Goal: Task Accomplishment & Management: Manage account settings

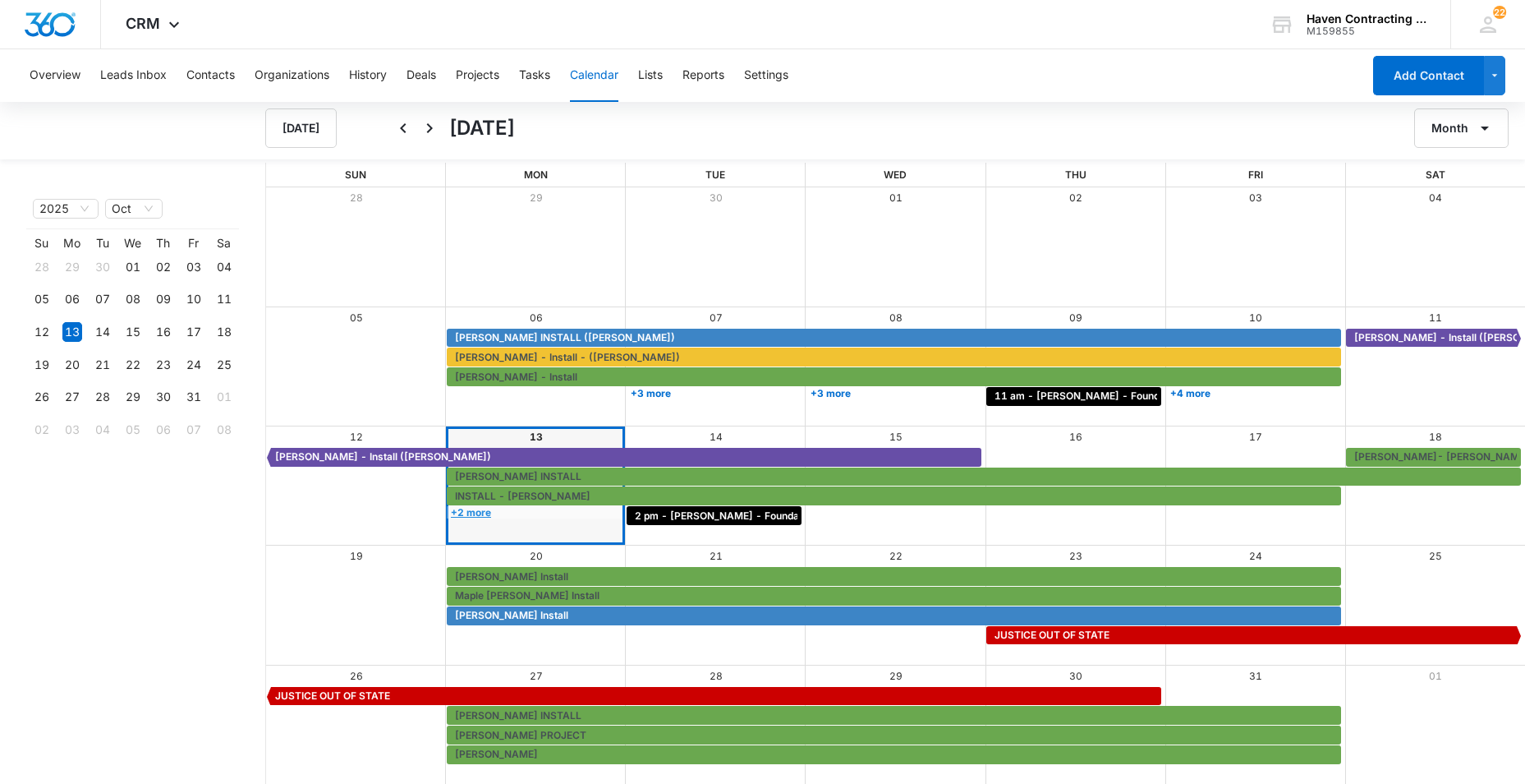
click at [464, 510] on link "+2 more" at bounding box center [534, 511] width 175 height 12
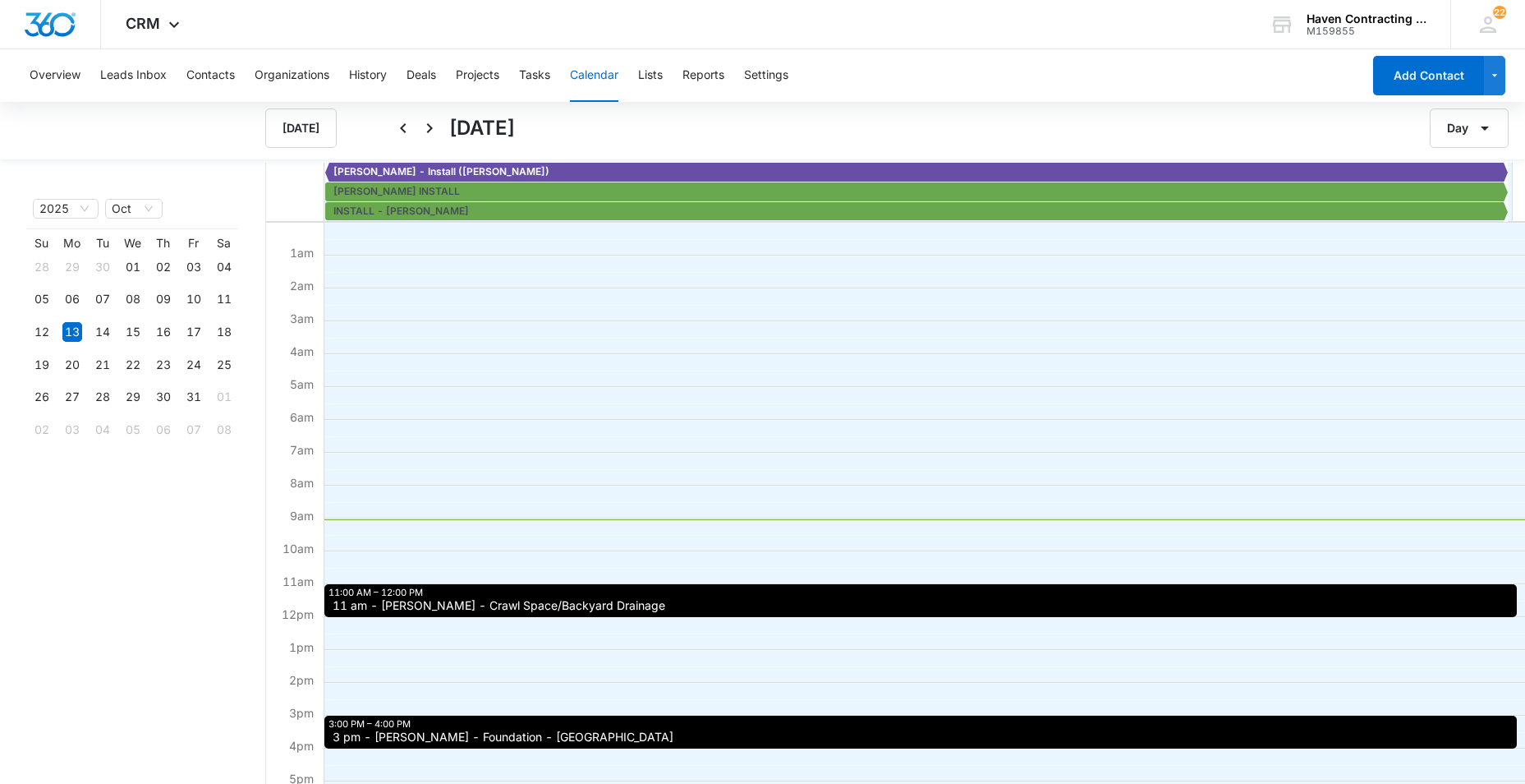
click at [363, 606] on span "11 am - [PERSON_NAME] - Crawl Space/Backyard Drainage" at bounding box center [499, 606] width 333 height 11
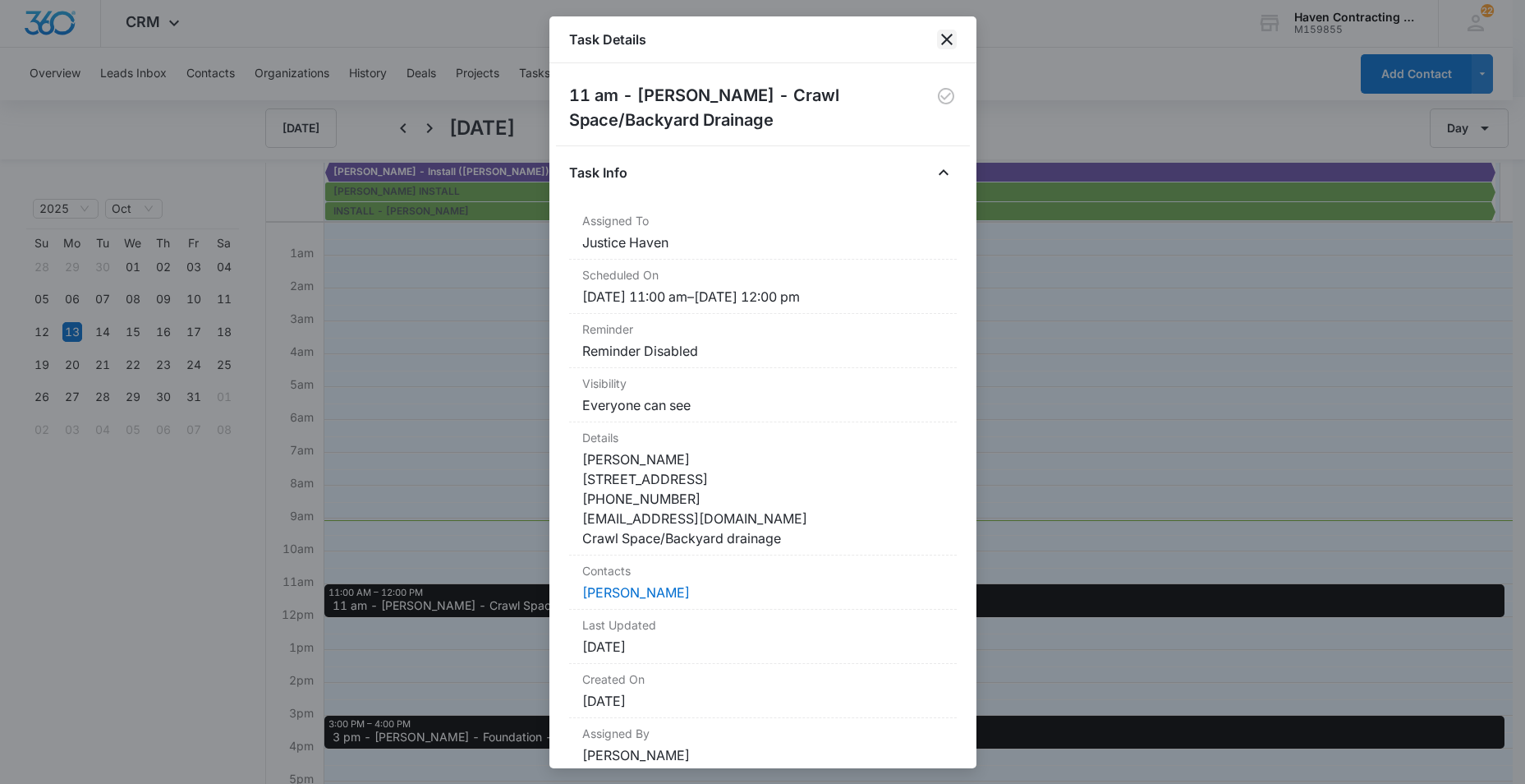
click at [953, 37] on icon "close" at bounding box center [947, 39] width 20 height 20
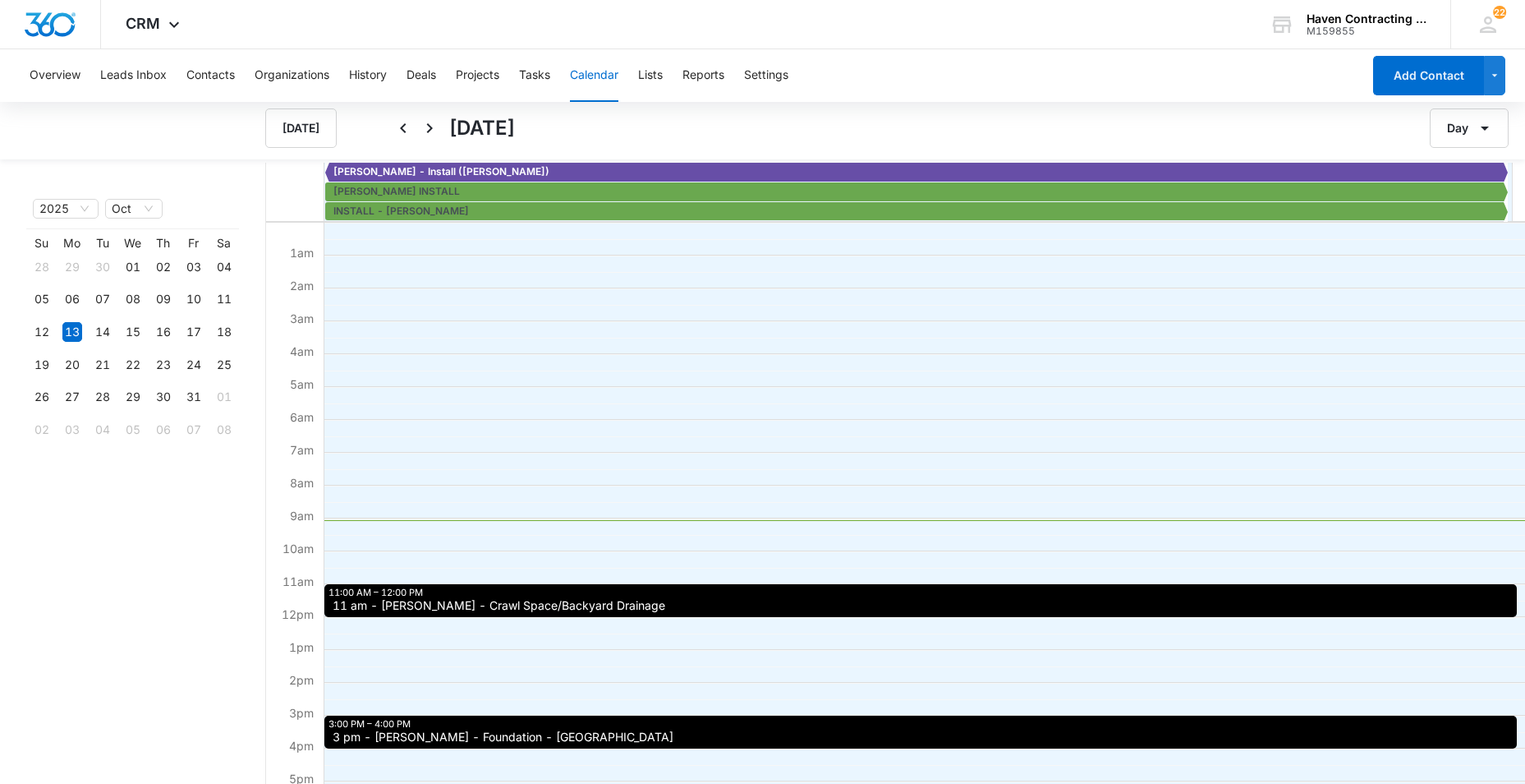
click at [374, 743] on span "3 pm - [PERSON_NAME] - Foundation - [GEOGRAPHIC_DATA]" at bounding box center [503, 736] width 341 height 11
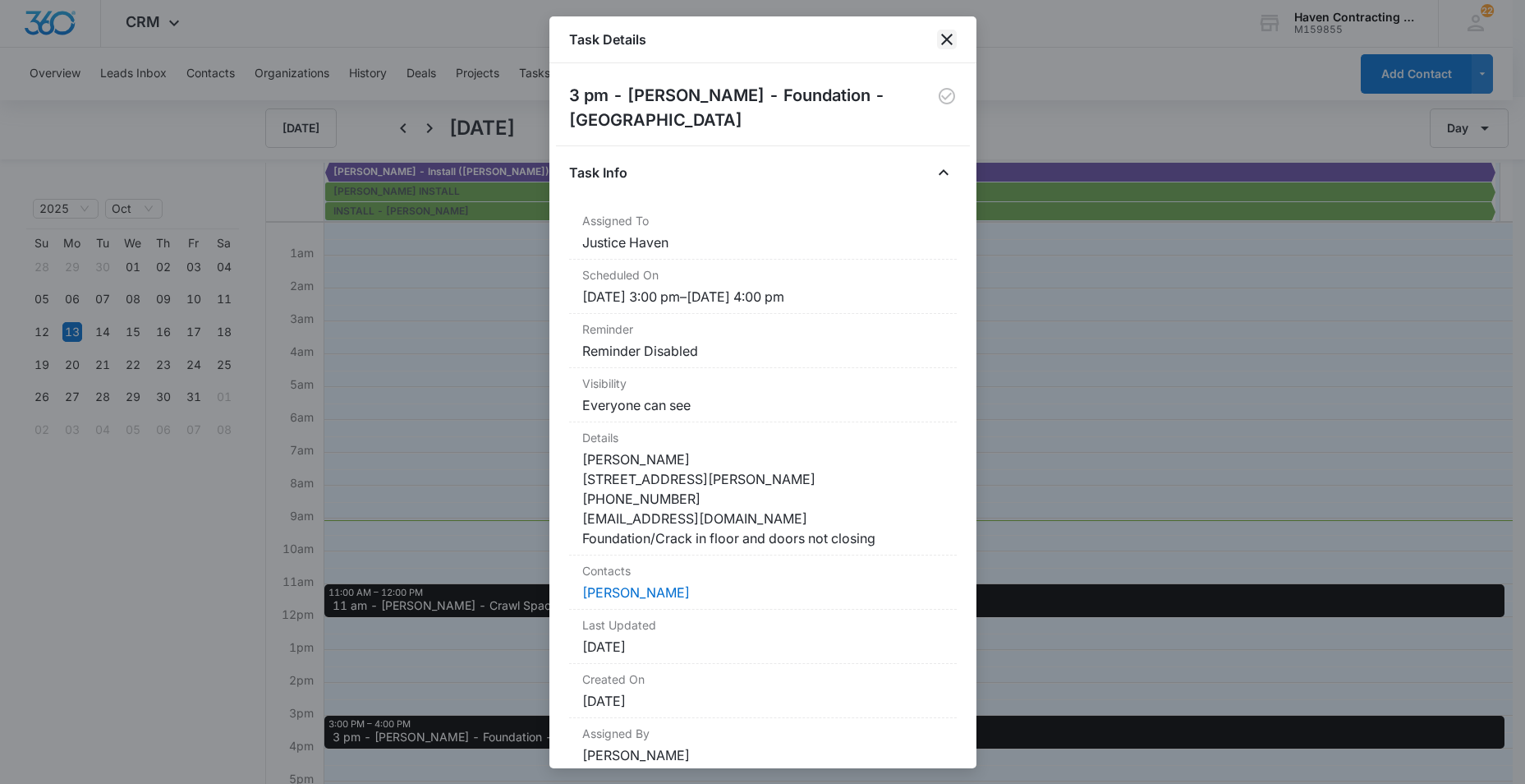
click at [947, 39] on icon "close" at bounding box center [947, 39] width 11 height 11
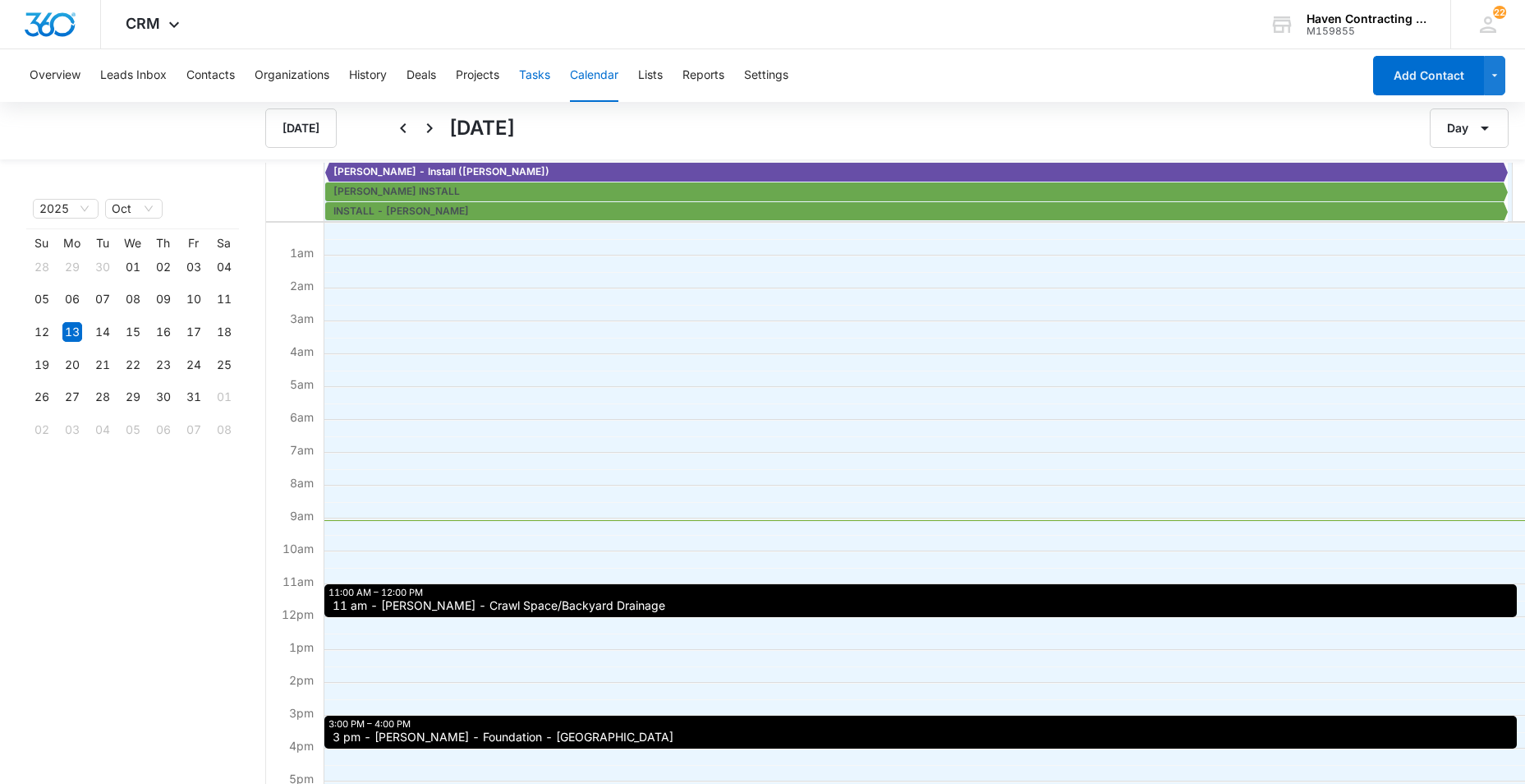
click at [537, 75] on button "Tasks" at bounding box center [534, 76] width 31 height 52
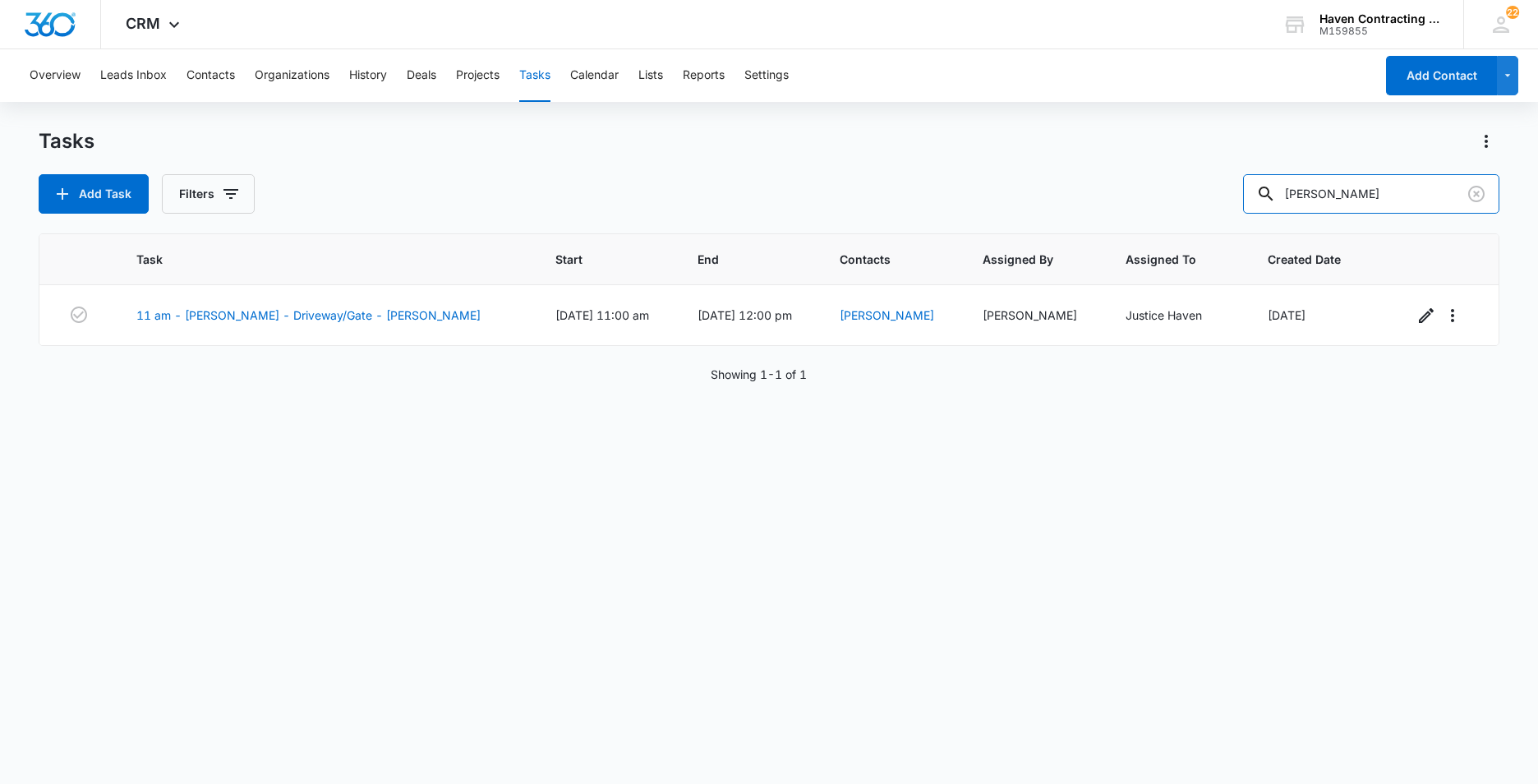
drag, startPoint x: 1348, startPoint y: 195, endPoint x: 1020, endPoint y: 249, distance: 332.4
click at [1095, 238] on div "Tasks Add Task Filters Burkhart Task Start End Contacts Assigned By Assigned To…" at bounding box center [769, 455] width 1461 height 654
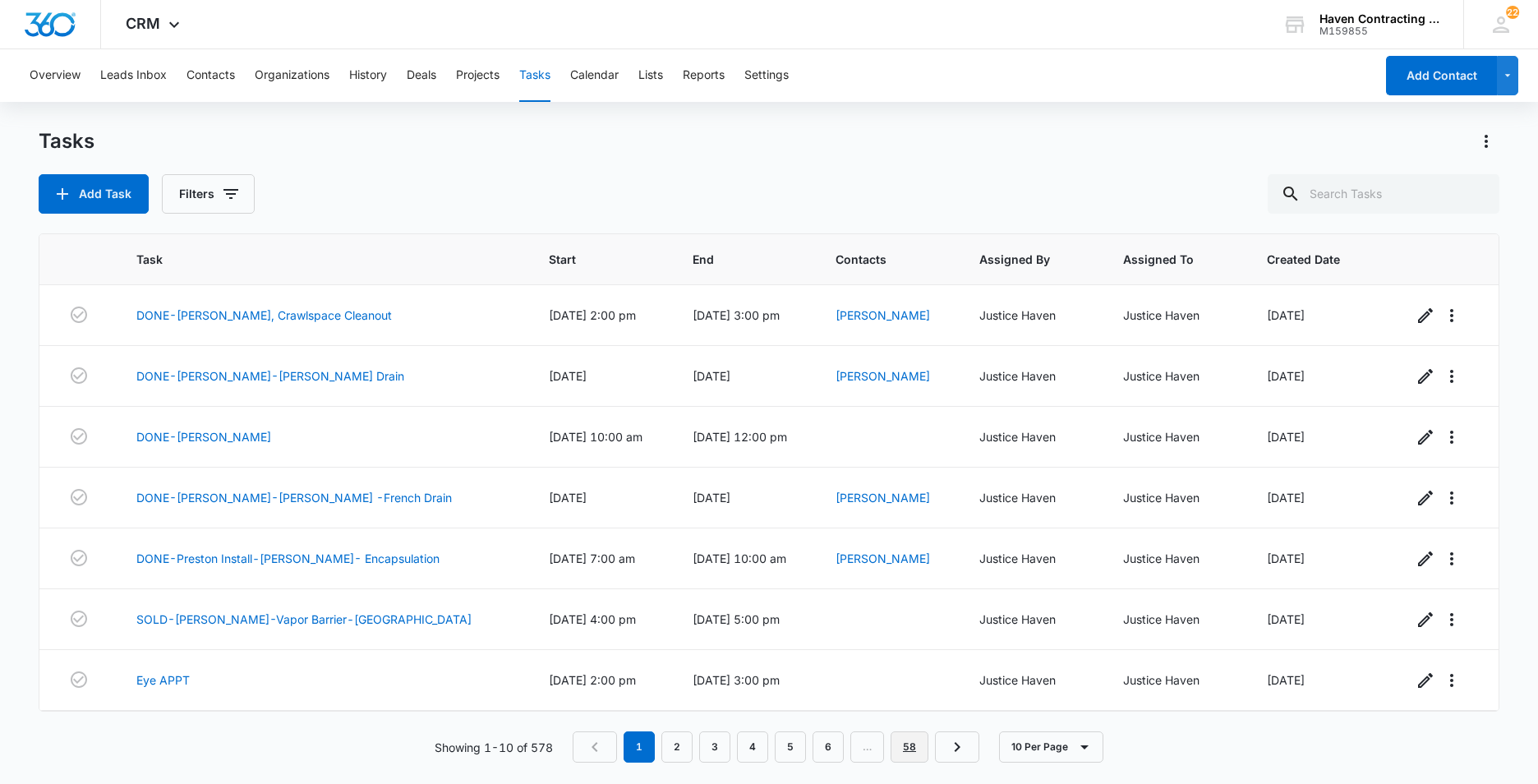
click at [905, 743] on link "58" at bounding box center [910, 746] width 37 height 31
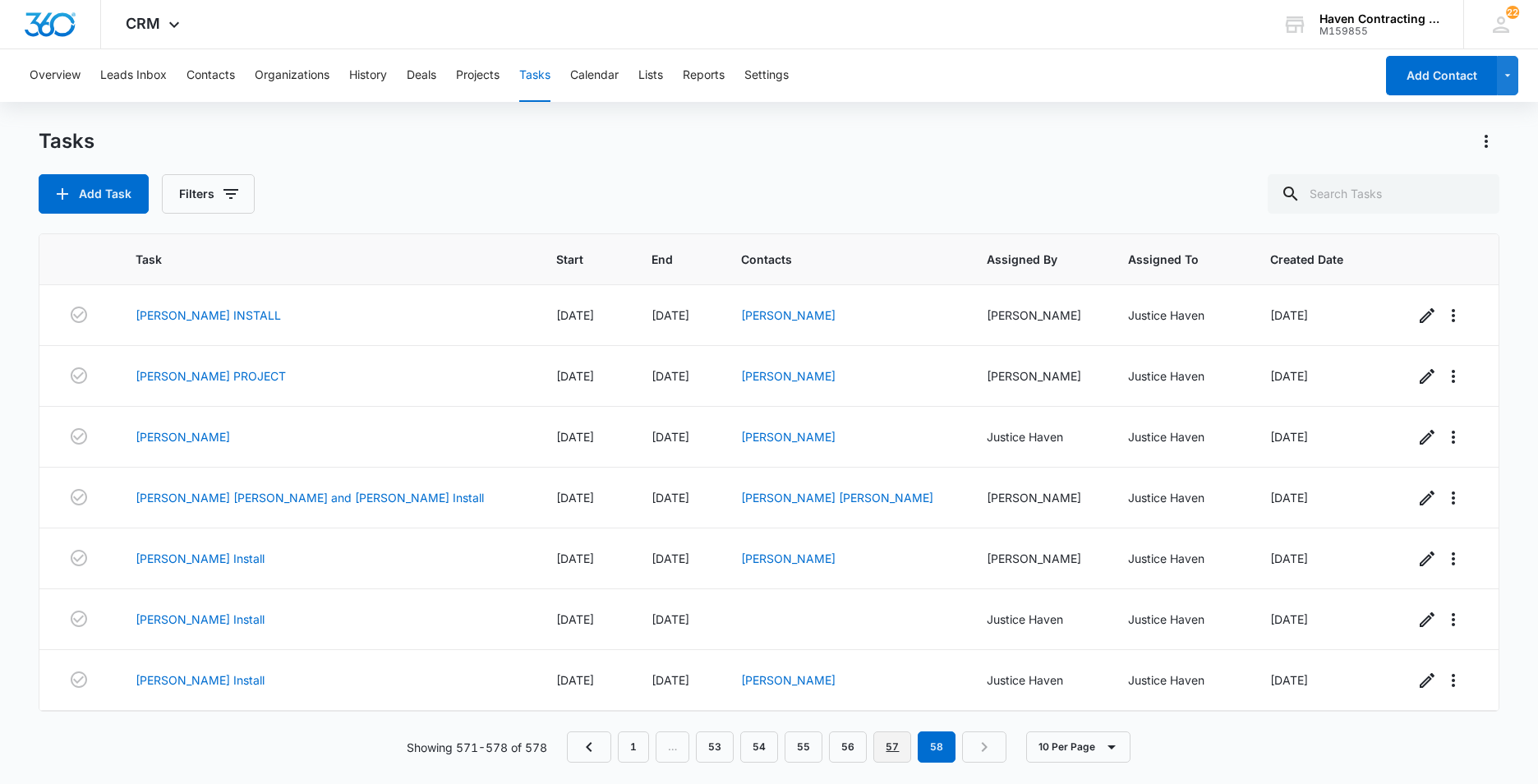
click at [893, 749] on link "57" at bounding box center [892, 746] width 37 height 31
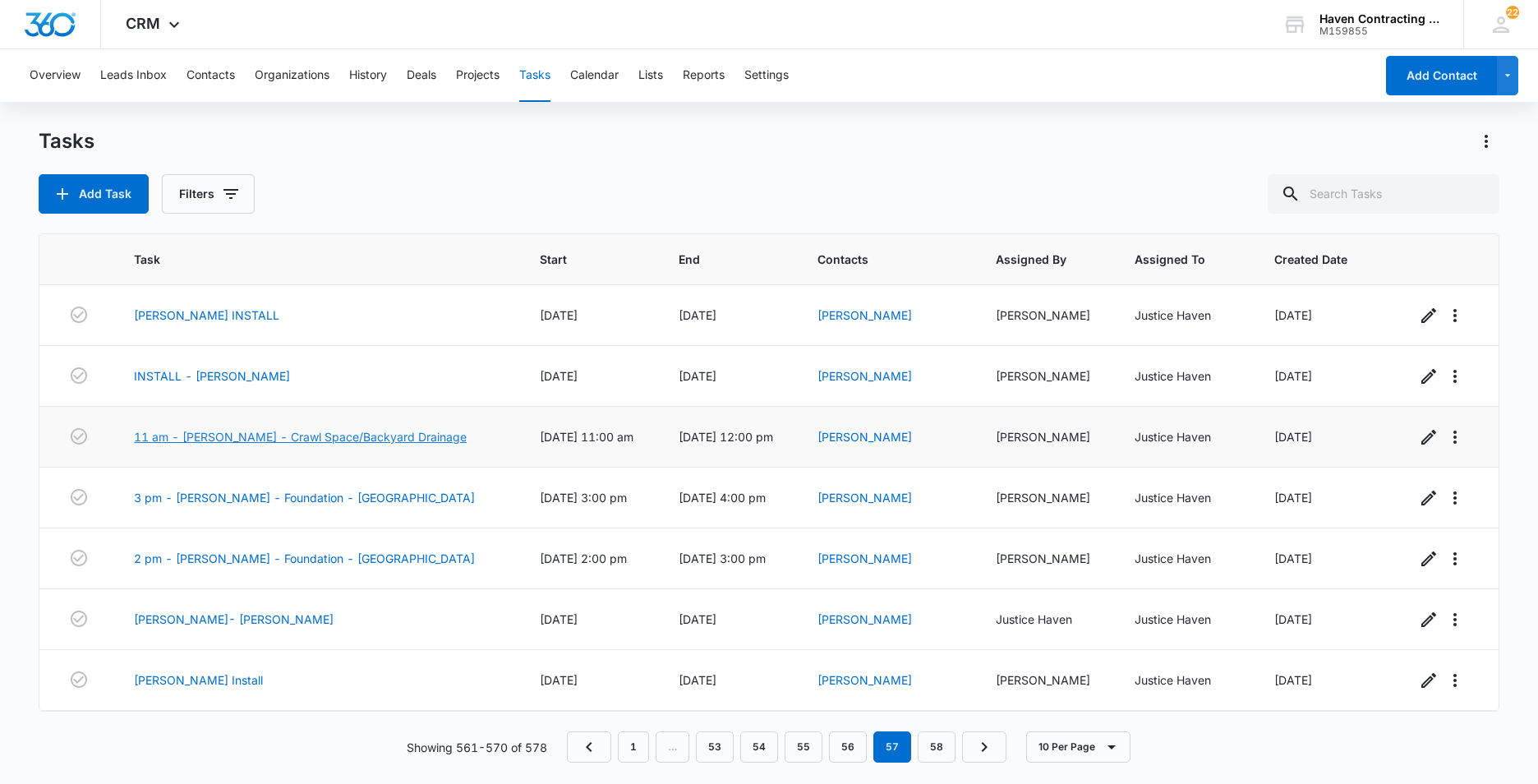
click at [212, 436] on link "11 am - [PERSON_NAME] - Crawl Space/Backyard Drainage" at bounding box center [300, 436] width 333 height 17
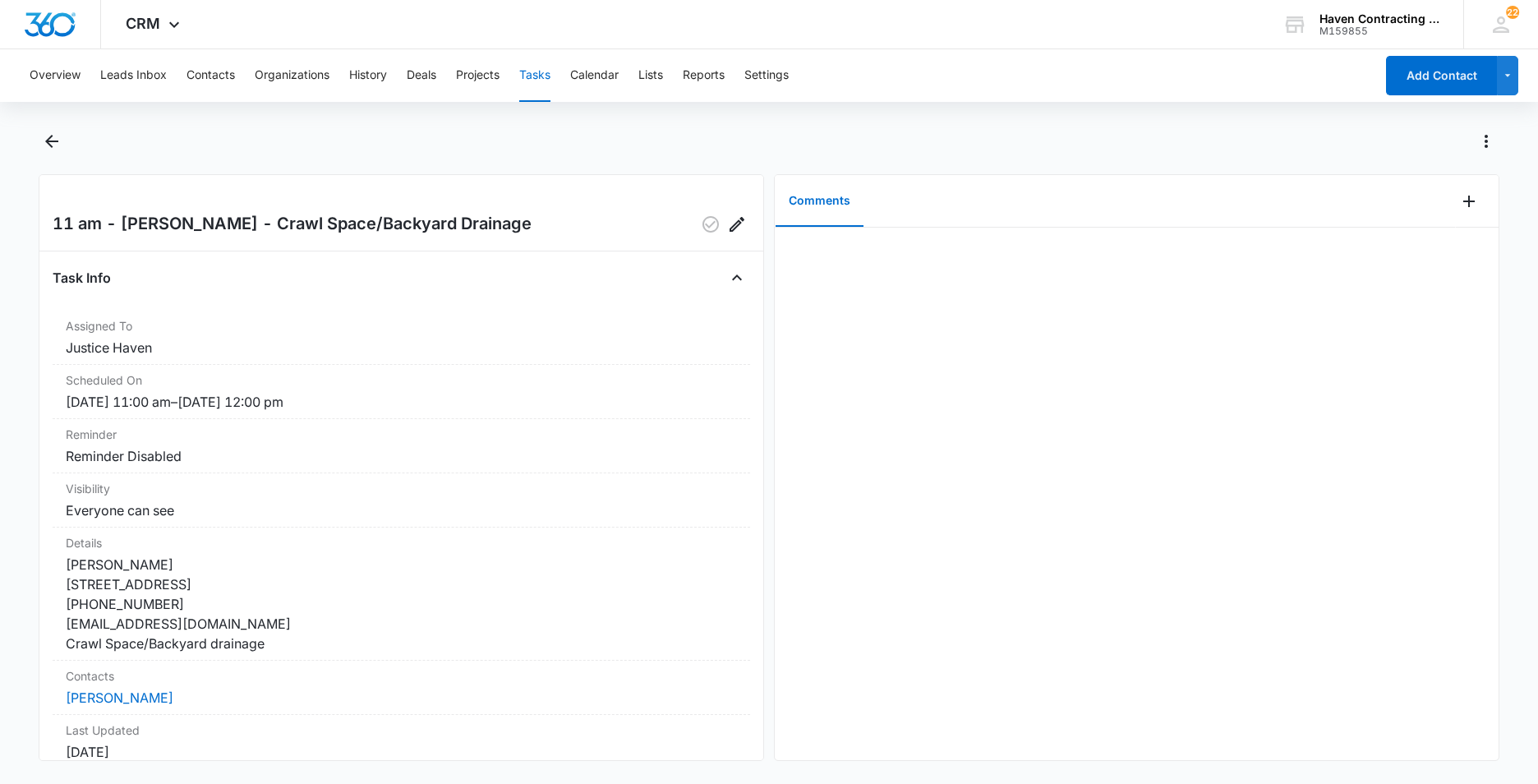
scroll to position [196, 0]
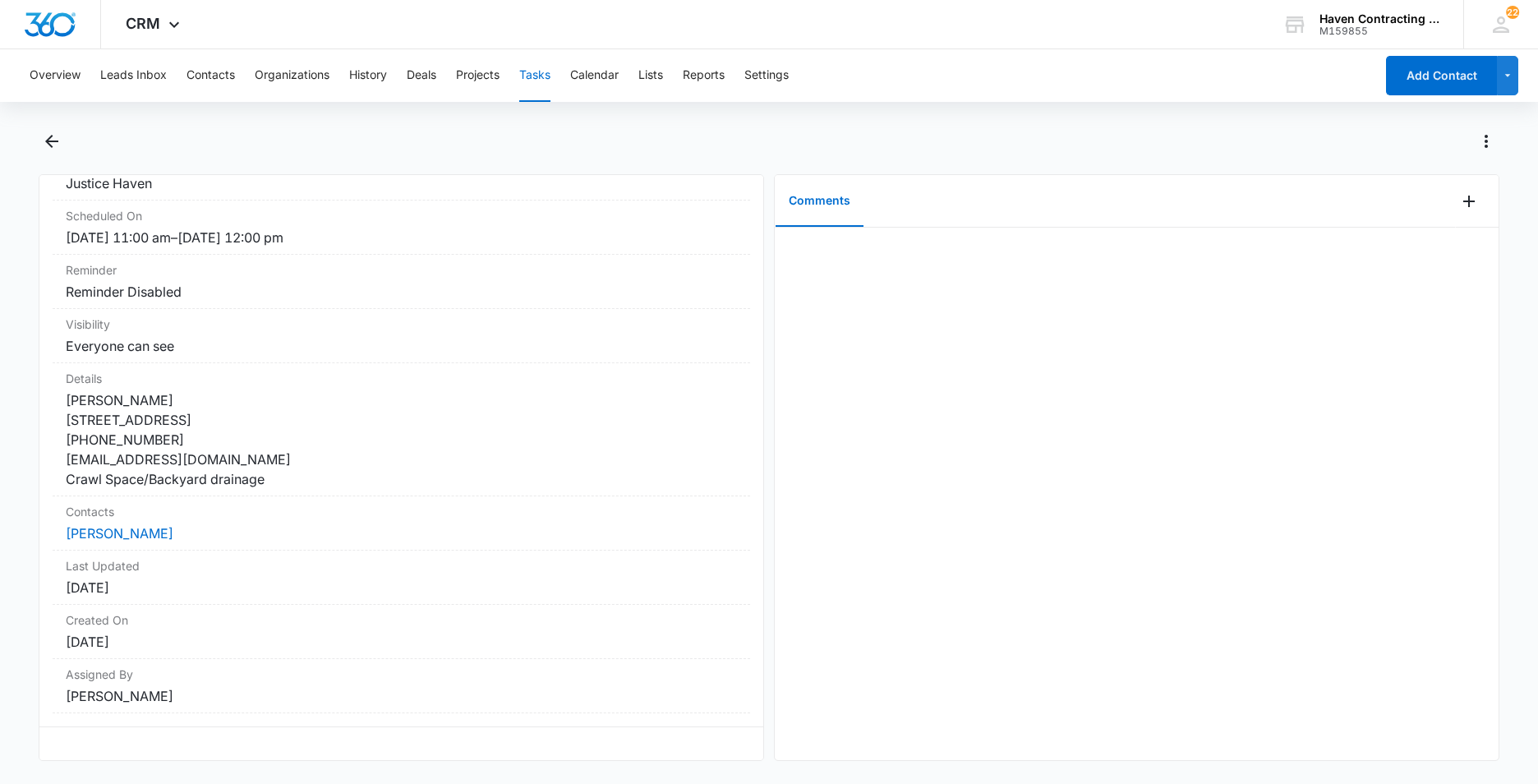
drag, startPoint x: 53, startPoint y: 221, endPoint x: 434, endPoint y: 710, distance: 619.9
click at [434, 710] on div "11 am - Brenda Moody - Crawl Space/Backyard Drainage Task Info Assigned To Just…" at bounding box center [401, 467] width 726 height 587
drag, startPoint x: 434, startPoint y: 710, endPoint x: 377, endPoint y: 536, distance: 183.1
click at [539, 73] on button "Tasks" at bounding box center [535, 76] width 31 height 52
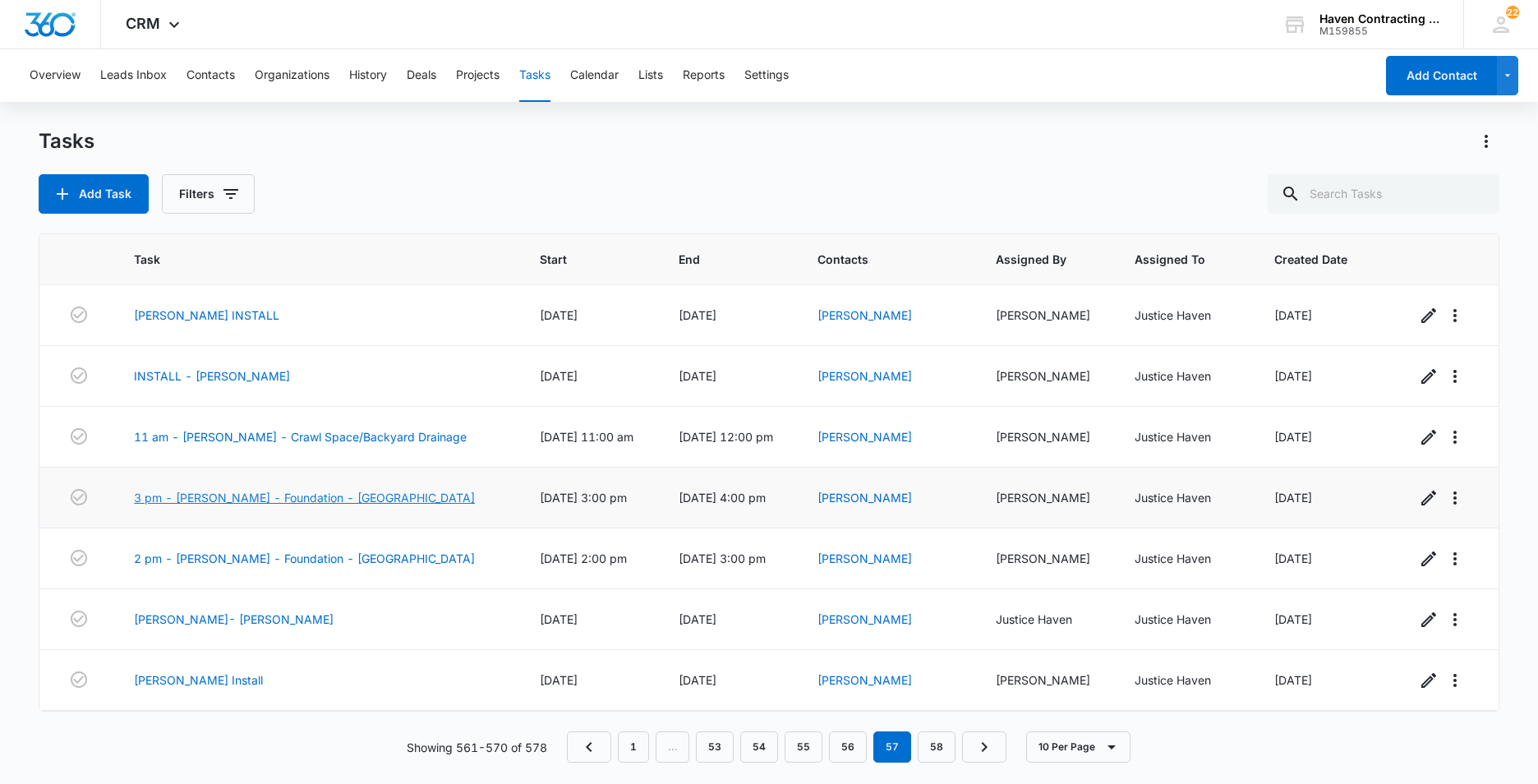
click at [258, 494] on link "3 pm - [PERSON_NAME] - Foundation - [GEOGRAPHIC_DATA]" at bounding box center [304, 497] width 341 height 17
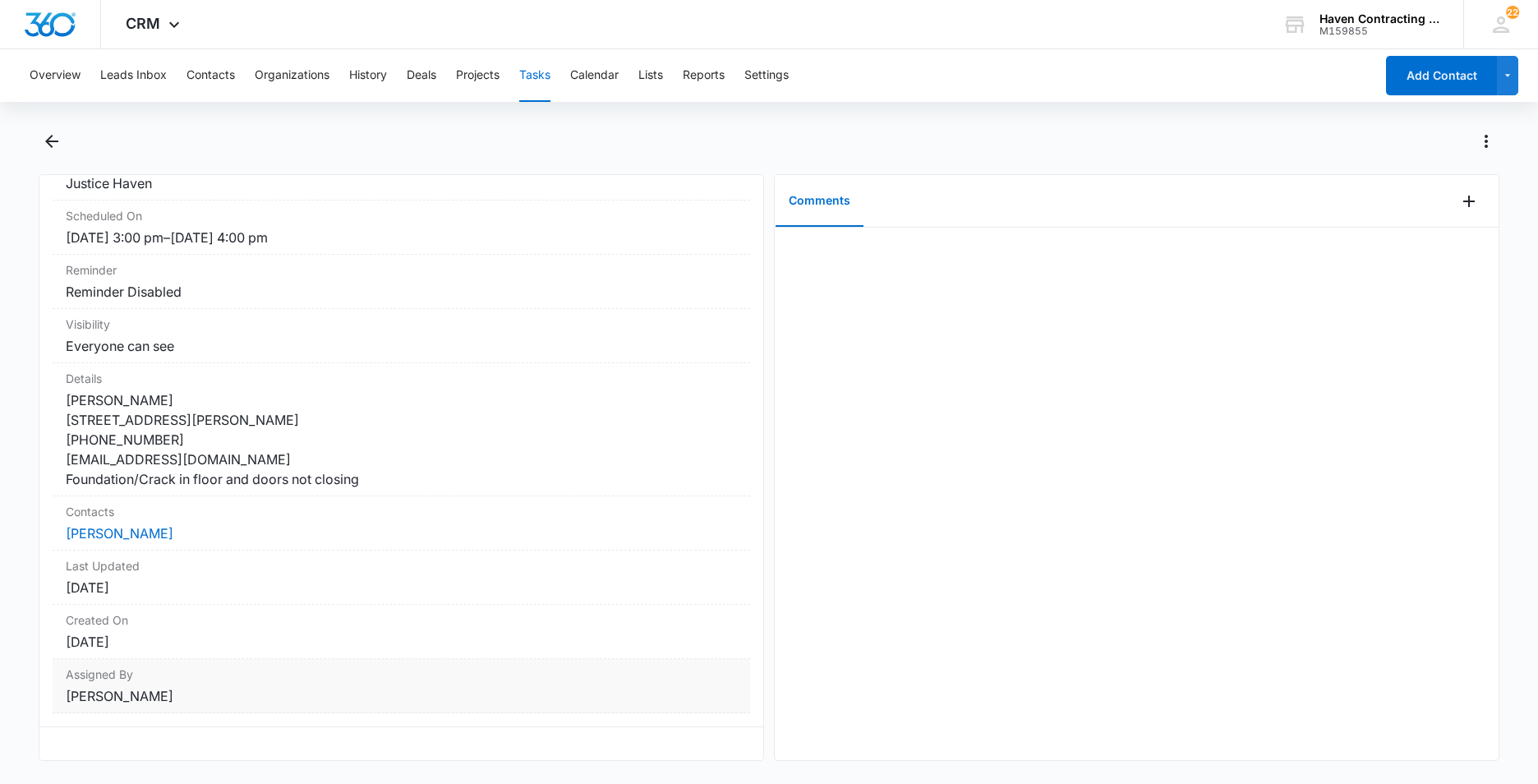
scroll to position [196, 0]
drag, startPoint x: 50, startPoint y: 223, endPoint x: 480, endPoint y: 742, distance: 674.0
click at [480, 742] on div "3 pm - [PERSON_NAME] - Foundation - [GEOGRAPHIC_DATA] Task Info Assigned To Jus…" at bounding box center [401, 467] width 726 height 587
drag, startPoint x: 480, startPoint y: 742, endPoint x: 403, endPoint y: 622, distance: 142.6
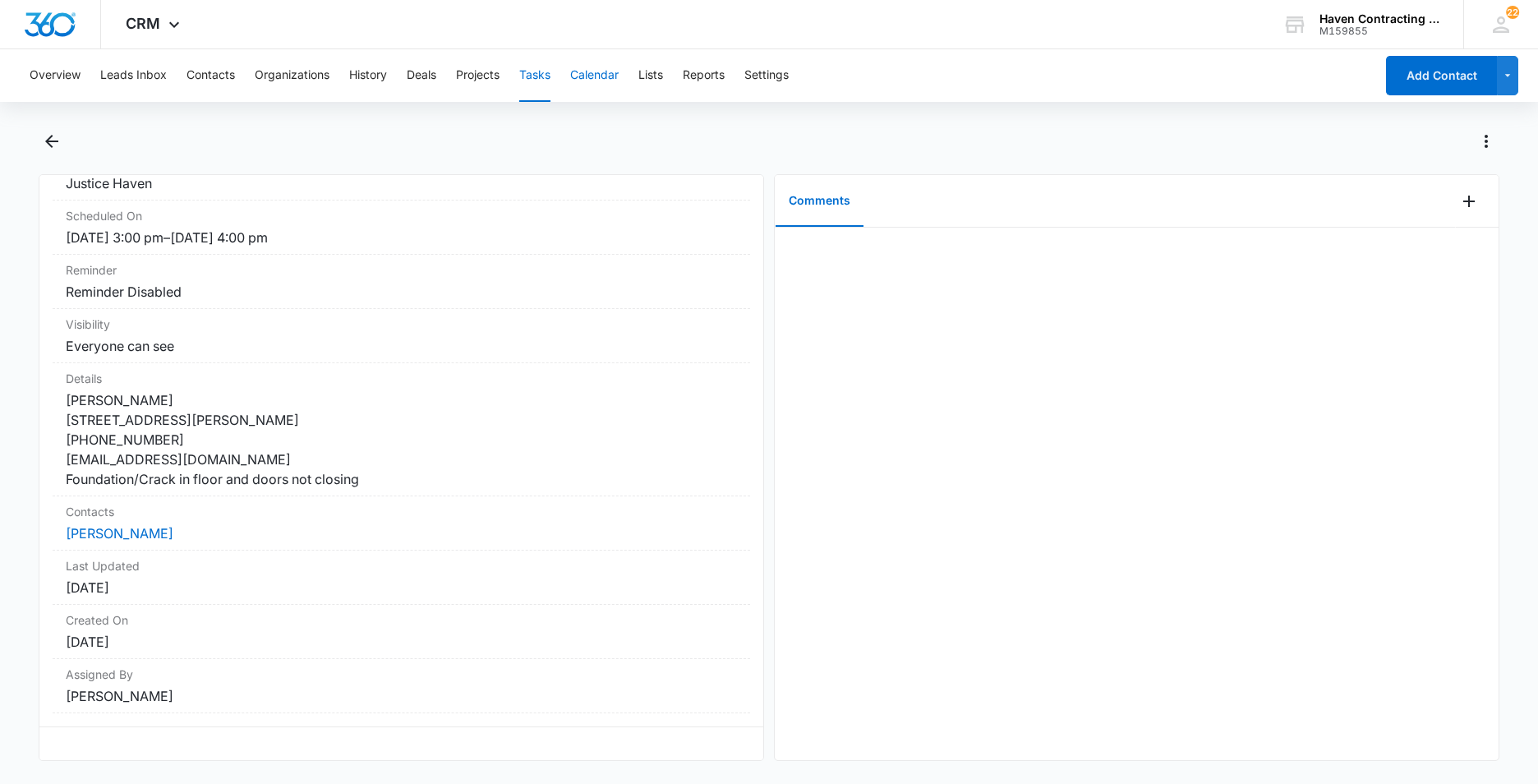
click at [604, 76] on button "Calendar" at bounding box center [595, 76] width 49 height 52
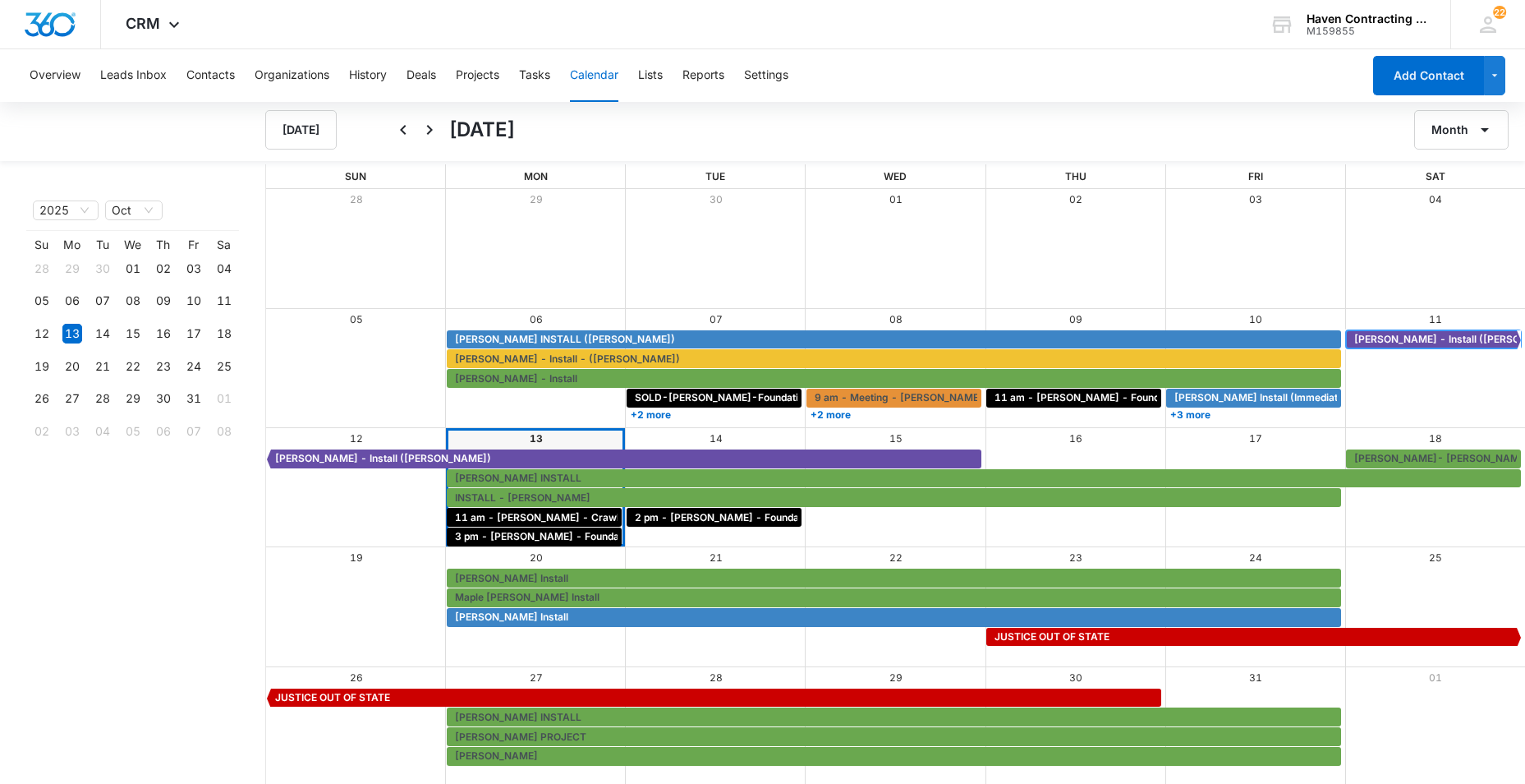
click at [1416, 338] on span "[PERSON_NAME] - Install ([PERSON_NAME])" at bounding box center [1461, 339] width 216 height 15
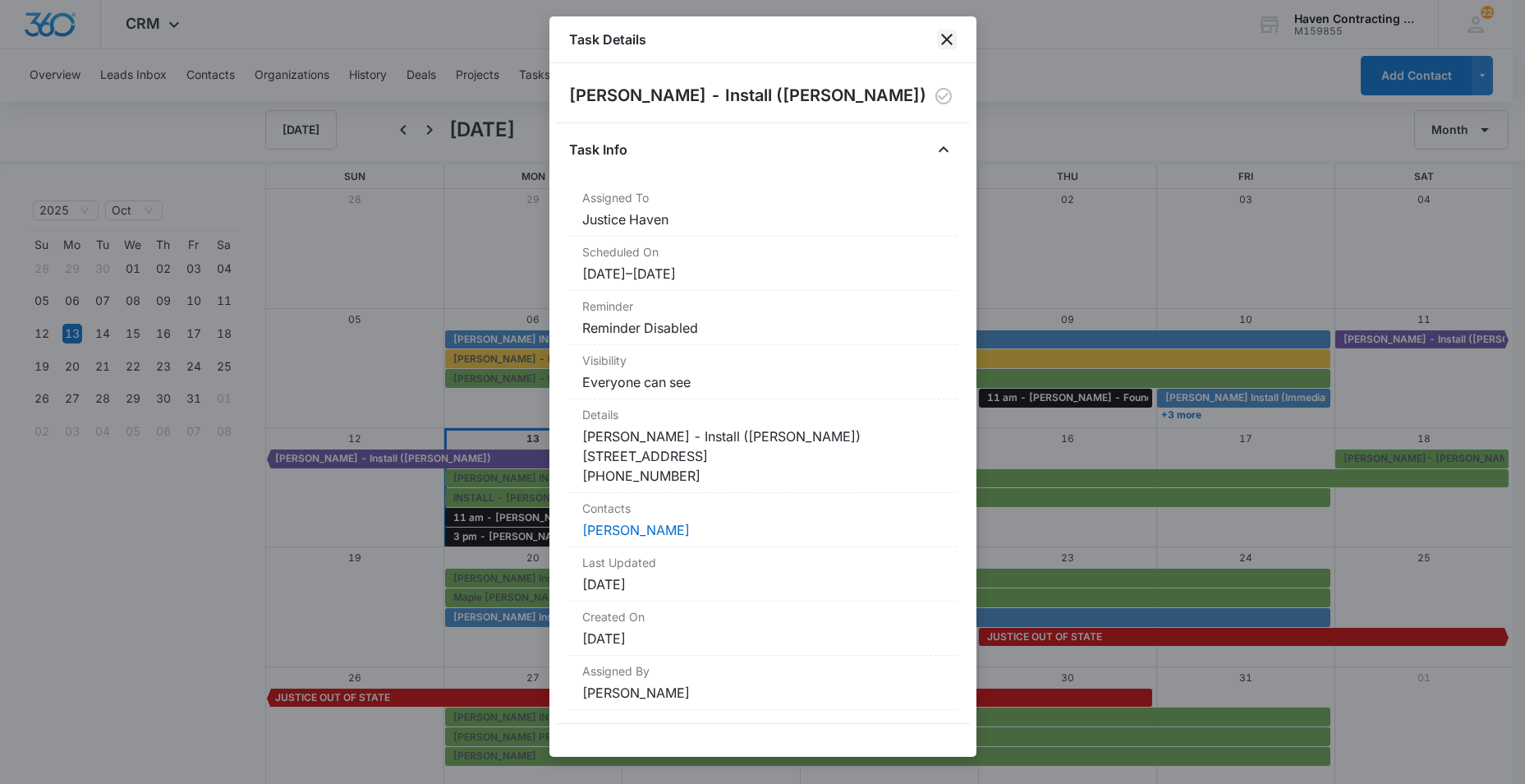
click at [947, 36] on icon "close" at bounding box center [947, 39] width 20 height 20
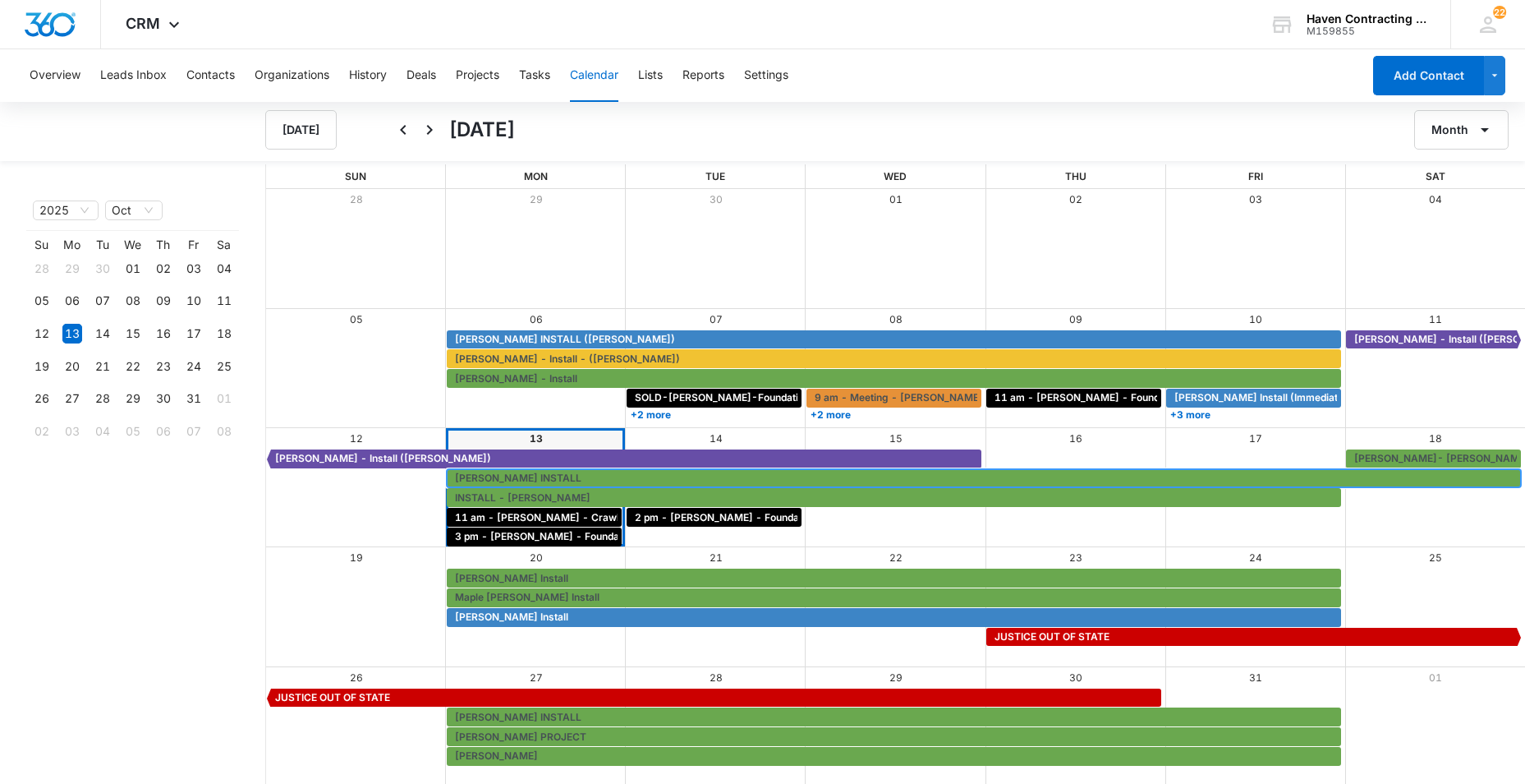
click at [491, 475] on span "[PERSON_NAME] INSTALL" at bounding box center [518, 478] width 126 height 15
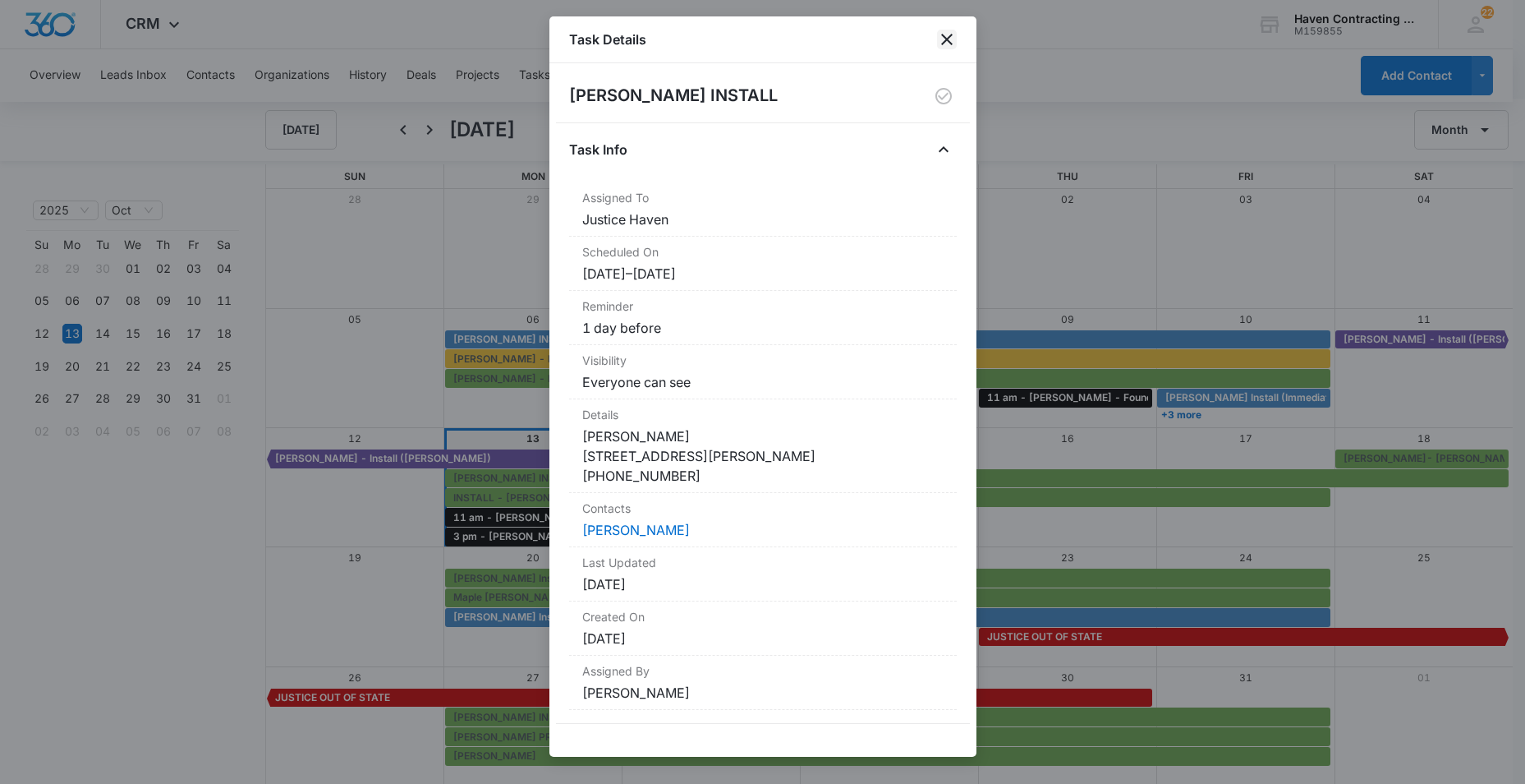
click at [948, 38] on icon "close" at bounding box center [947, 39] width 11 height 11
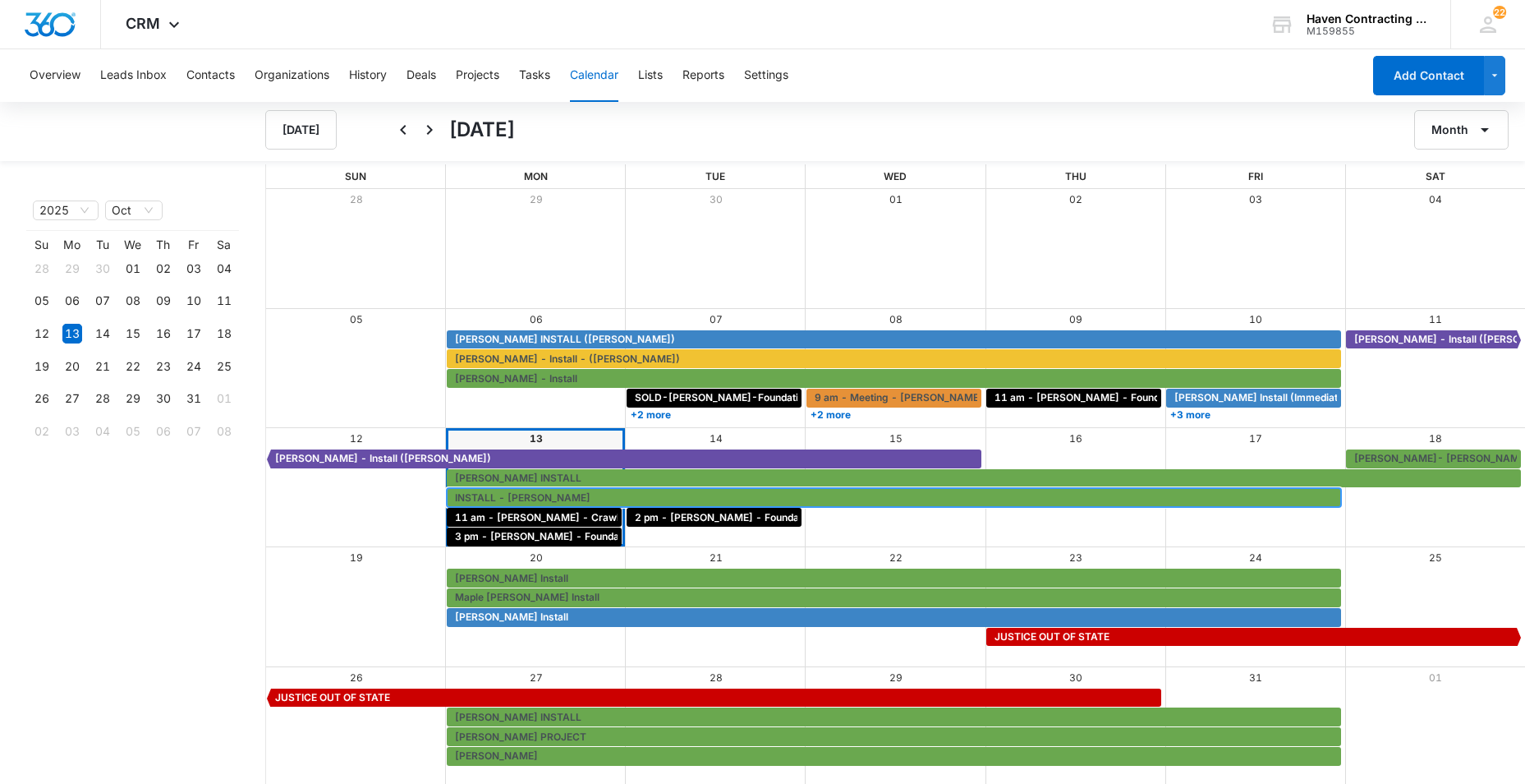
click at [480, 500] on span "INSTALL - [PERSON_NAME]" at bounding box center [522, 498] width 135 height 15
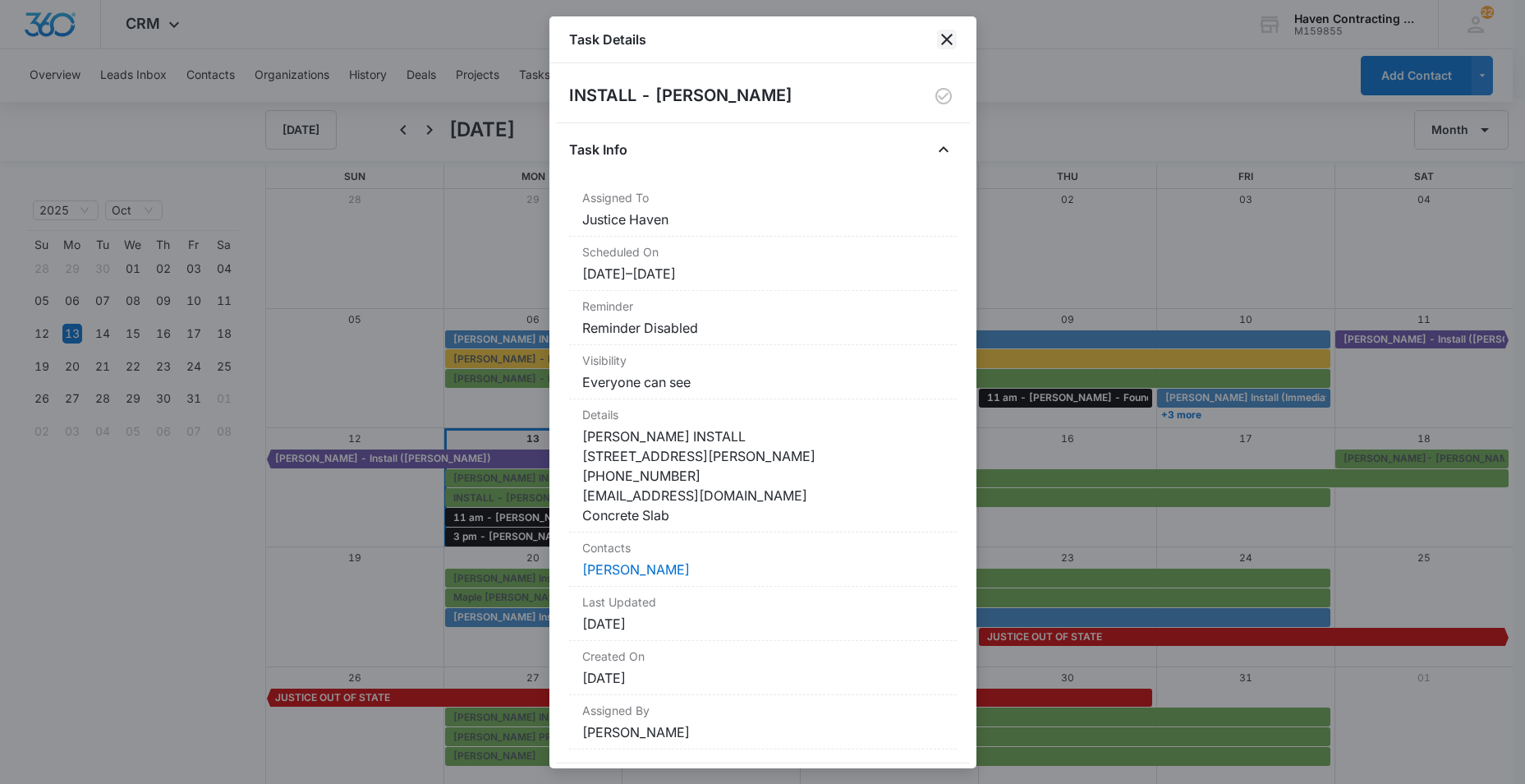
click at [946, 37] on icon "close" at bounding box center [947, 39] width 11 height 11
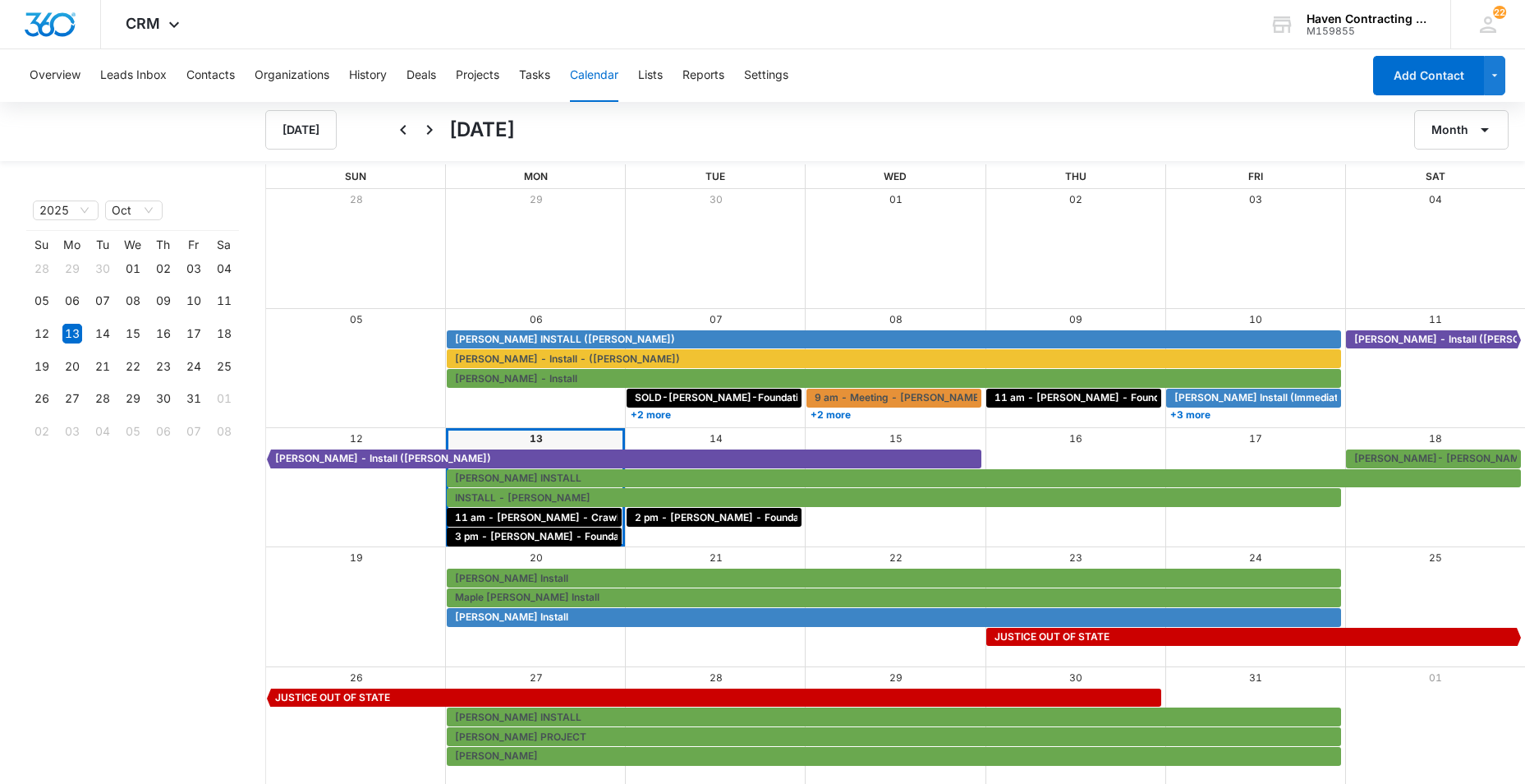
click at [249, 100] on div "Overview Leads Inbox Contacts Organizations History Deals Projects Tasks Calend…" at bounding box center [691, 76] width 1342 height 52
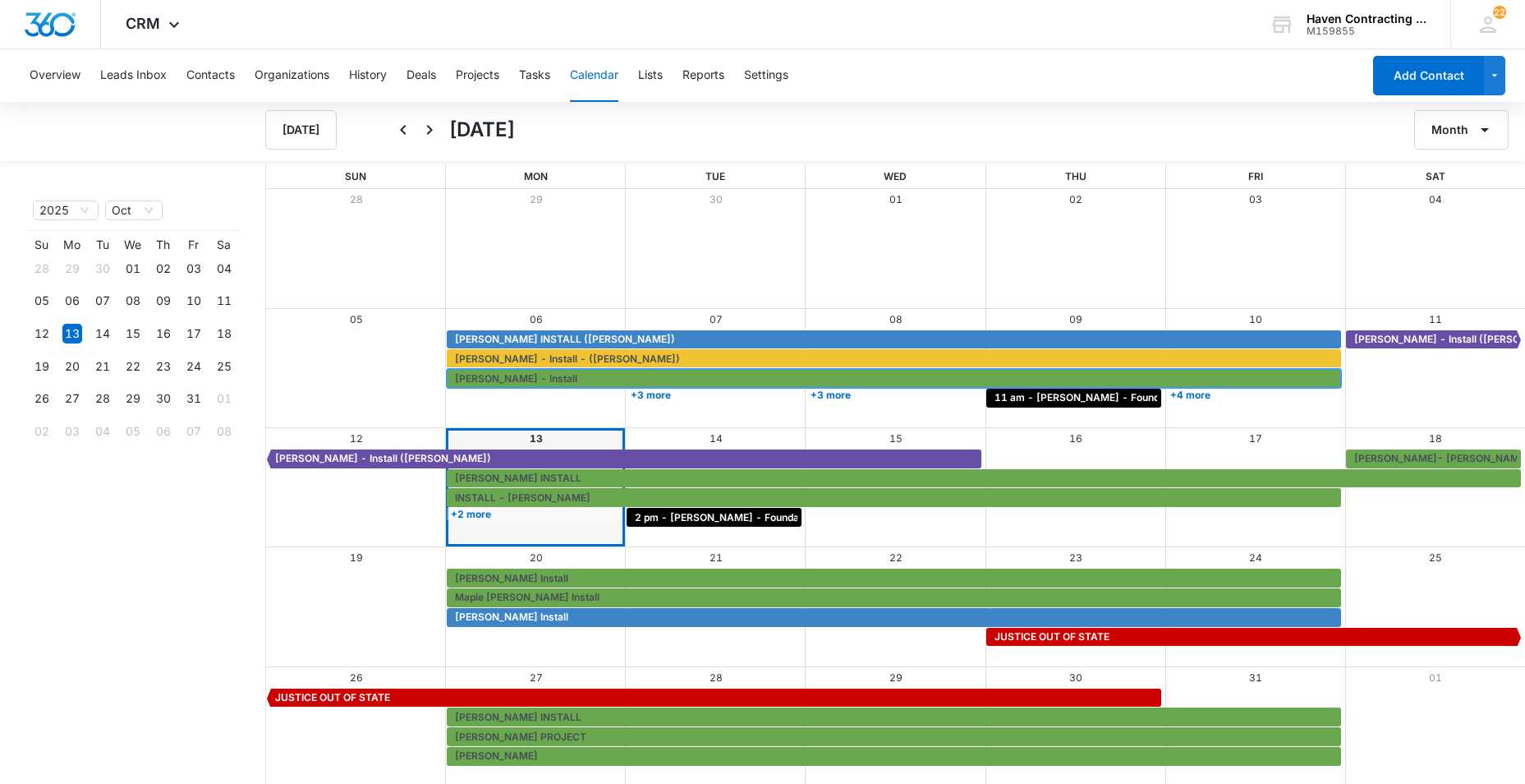
click at [785, 383] on span "[PERSON_NAME] - Install" at bounding box center [896, 378] width 882 height 15
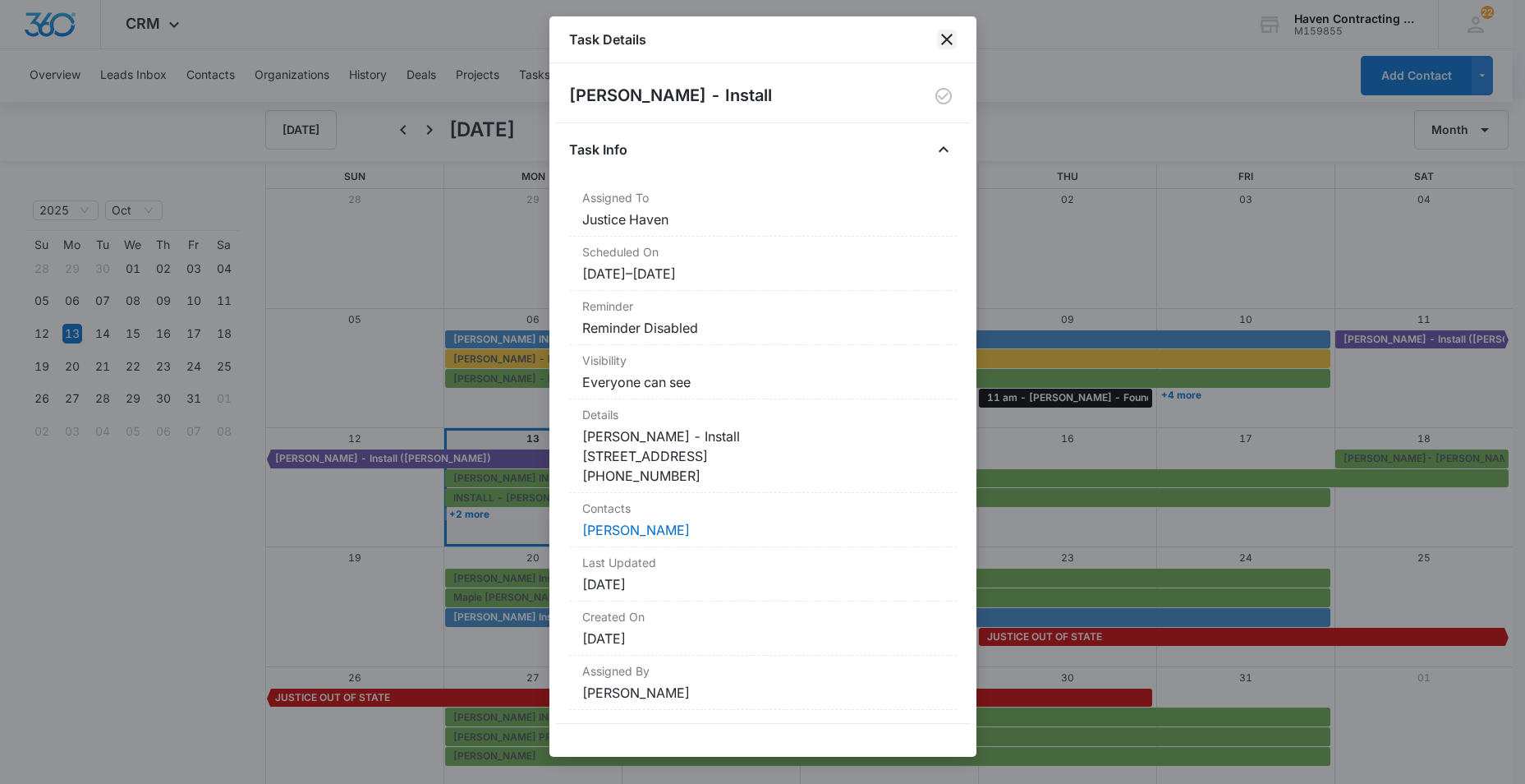
click at [950, 37] on icon "close" at bounding box center [947, 39] width 20 height 20
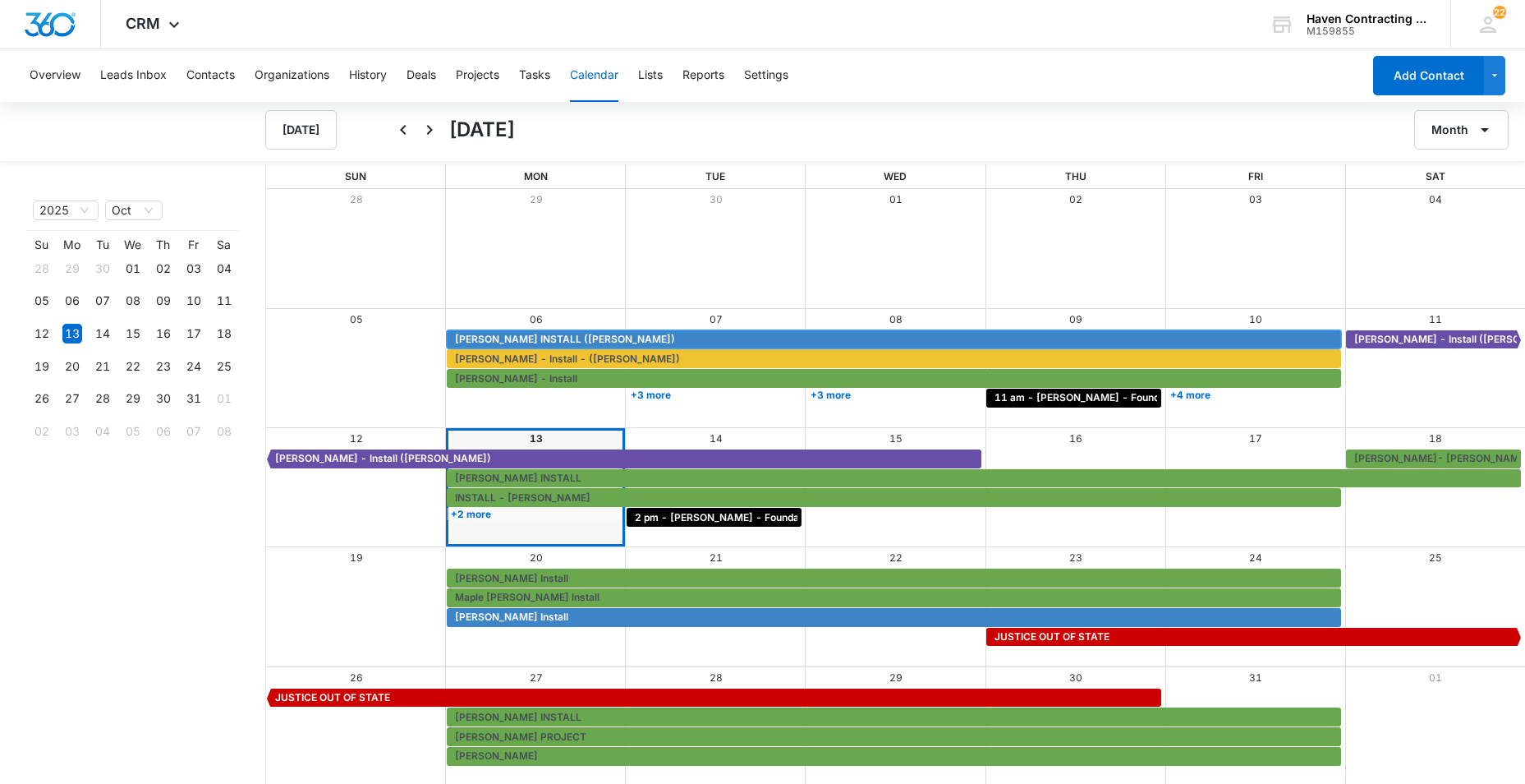
click at [494, 335] on span "[PERSON_NAME] INSTALL ([PERSON_NAME])" at bounding box center [565, 339] width 221 height 15
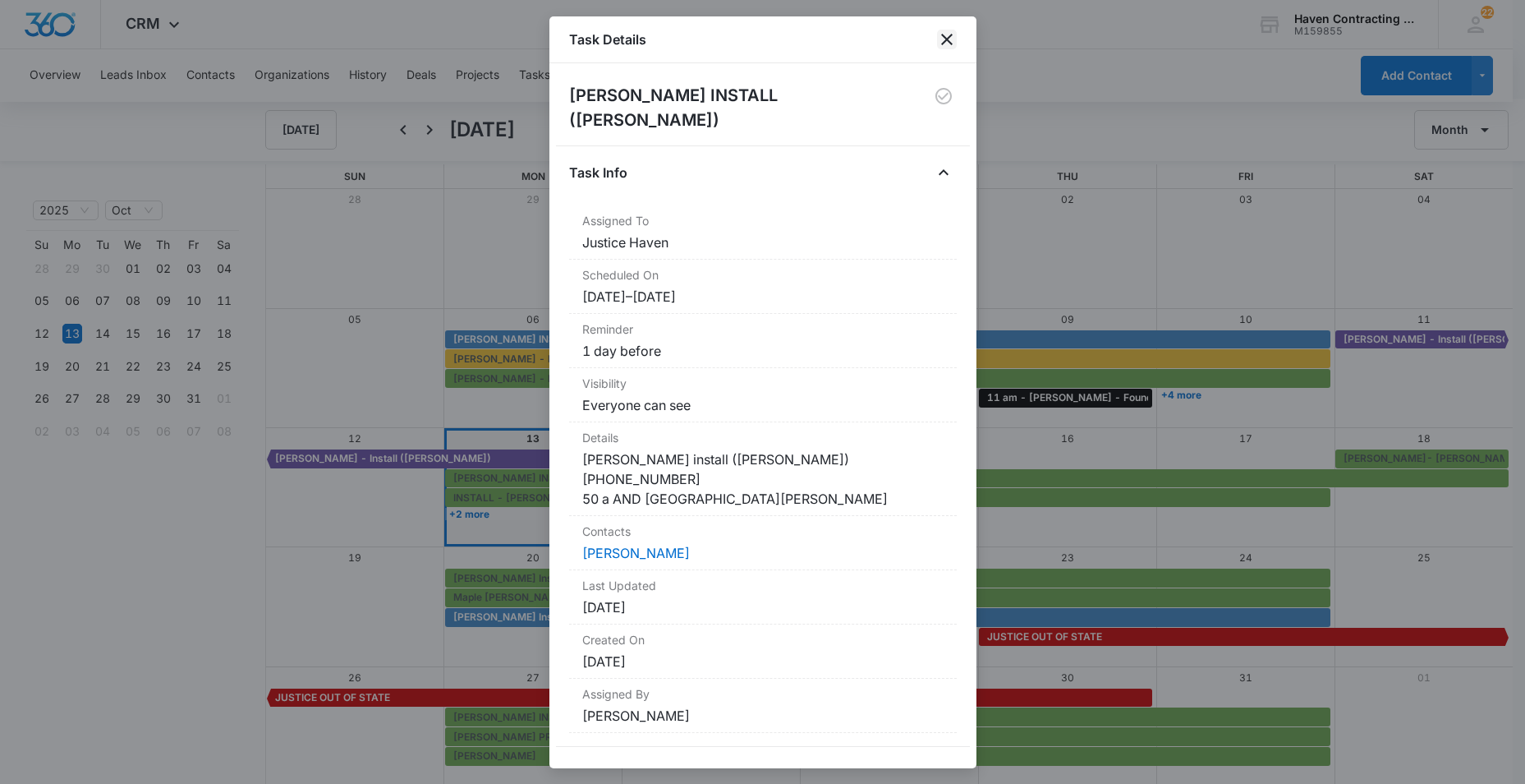
click at [949, 38] on icon "close" at bounding box center [947, 39] width 20 height 20
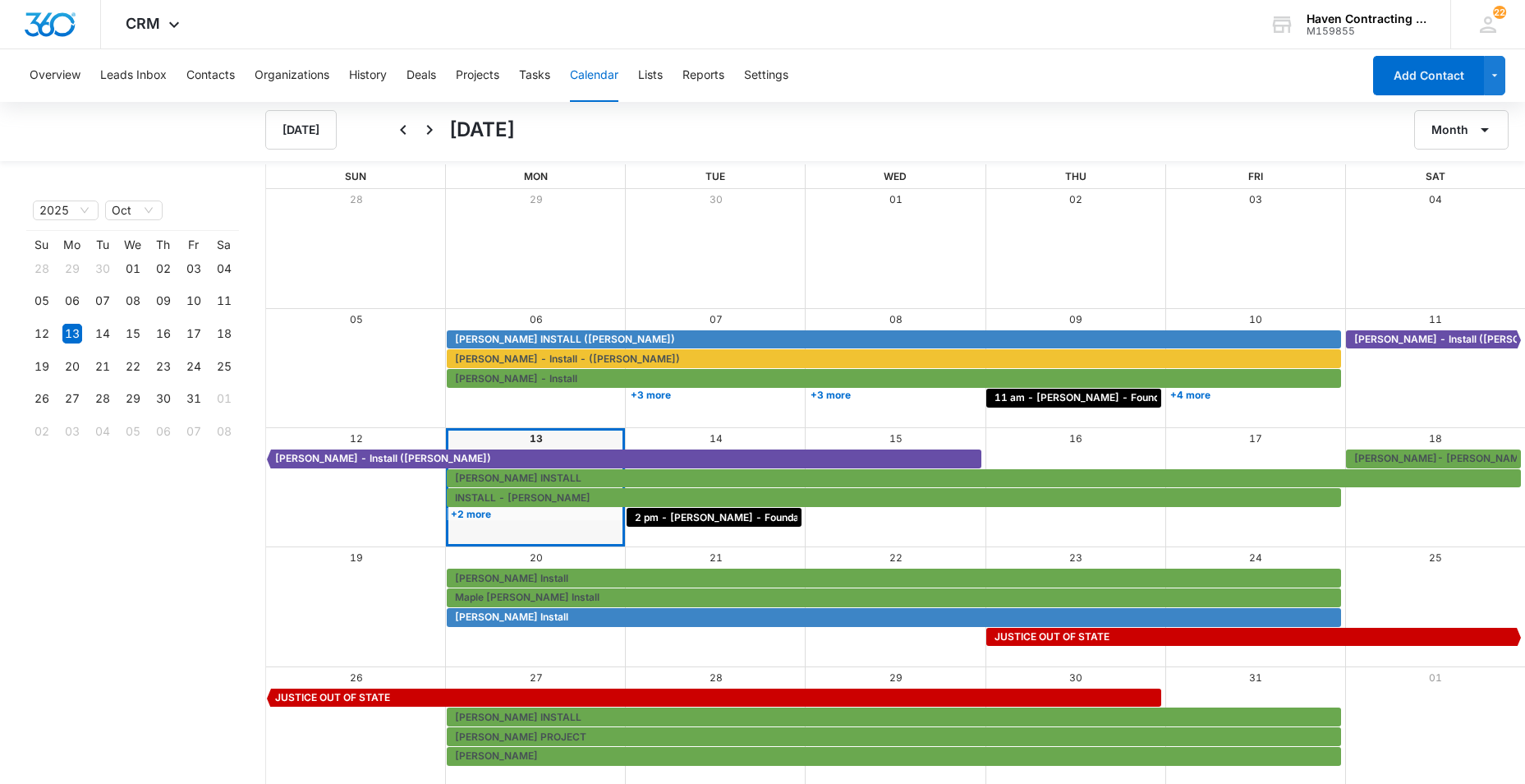
click at [1313, 291] on div "Month View" at bounding box center [1255, 248] width 179 height 119
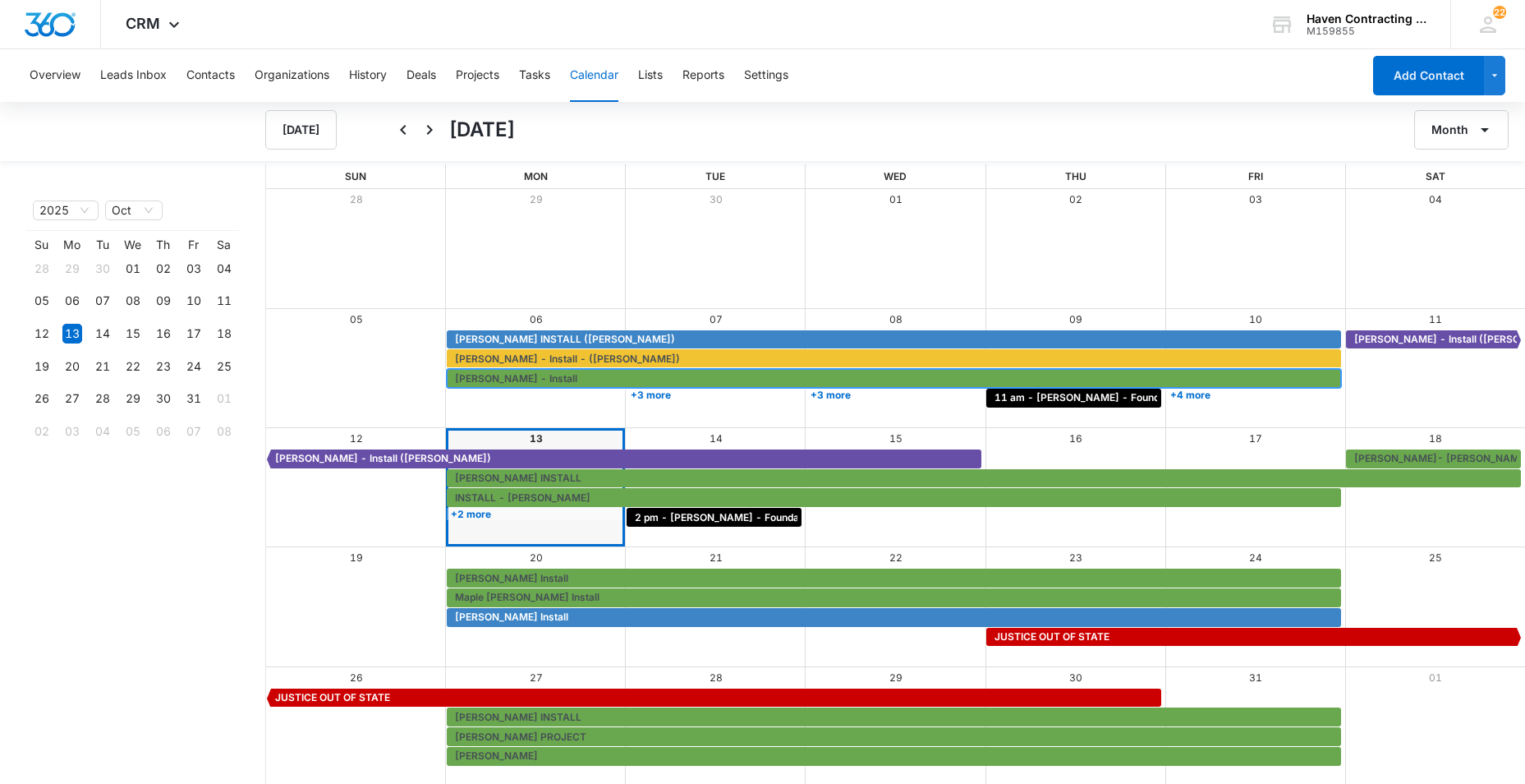
click at [788, 383] on span "[PERSON_NAME] - Install" at bounding box center [896, 378] width 882 height 15
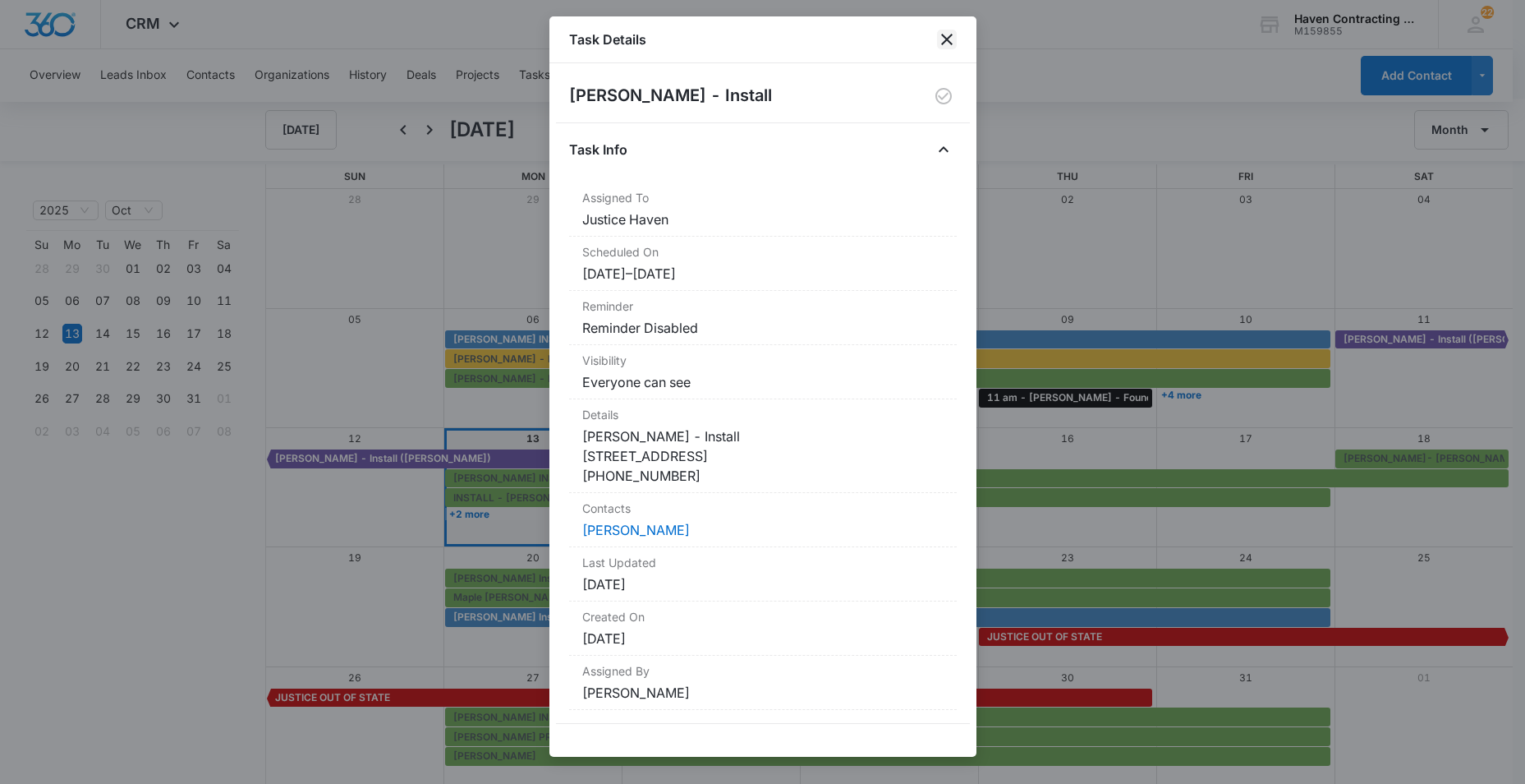
click at [947, 39] on icon "close" at bounding box center [947, 39] width 11 height 11
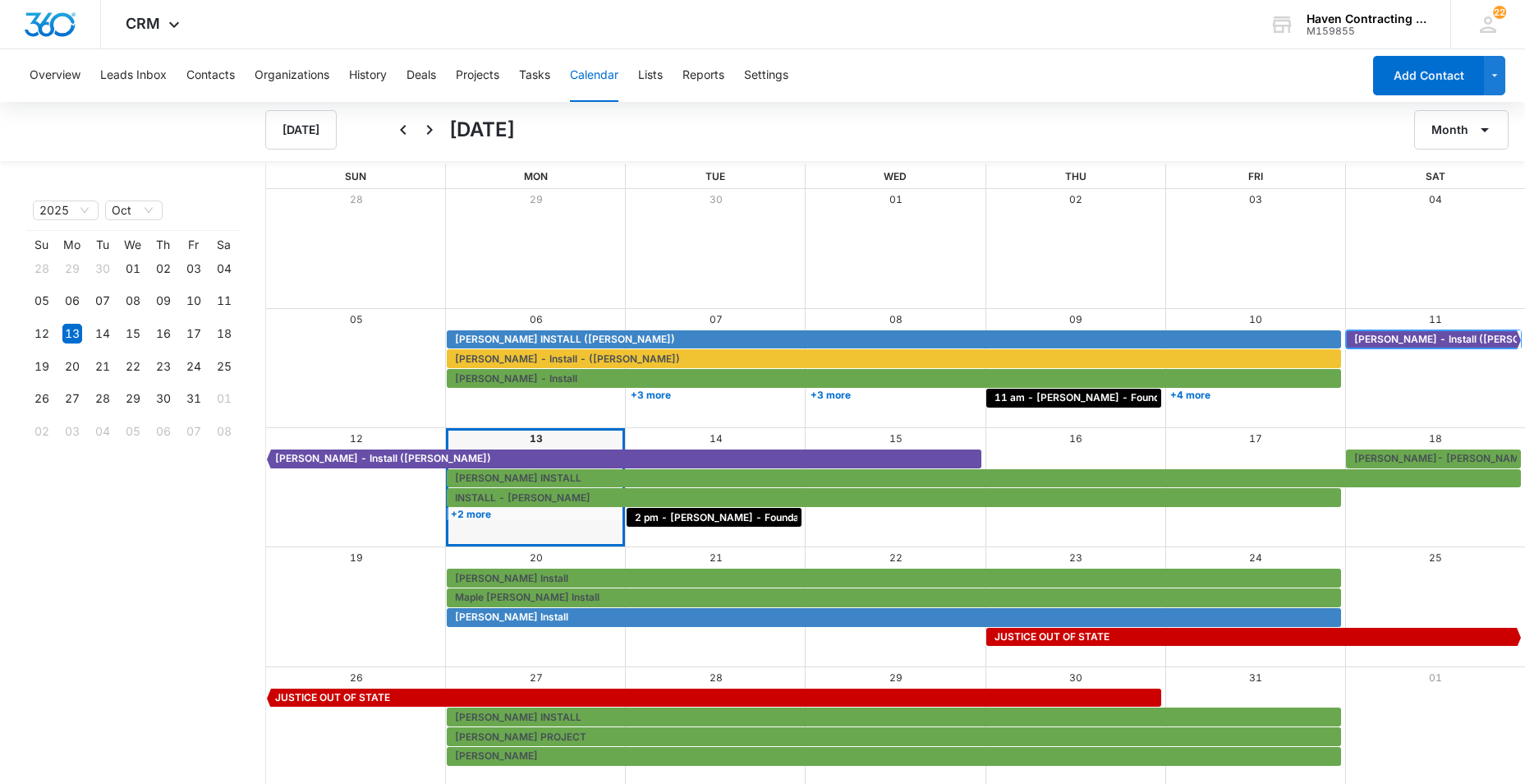
click at [1375, 345] on span "[PERSON_NAME] - Install ([PERSON_NAME])" at bounding box center [1461, 339] width 216 height 15
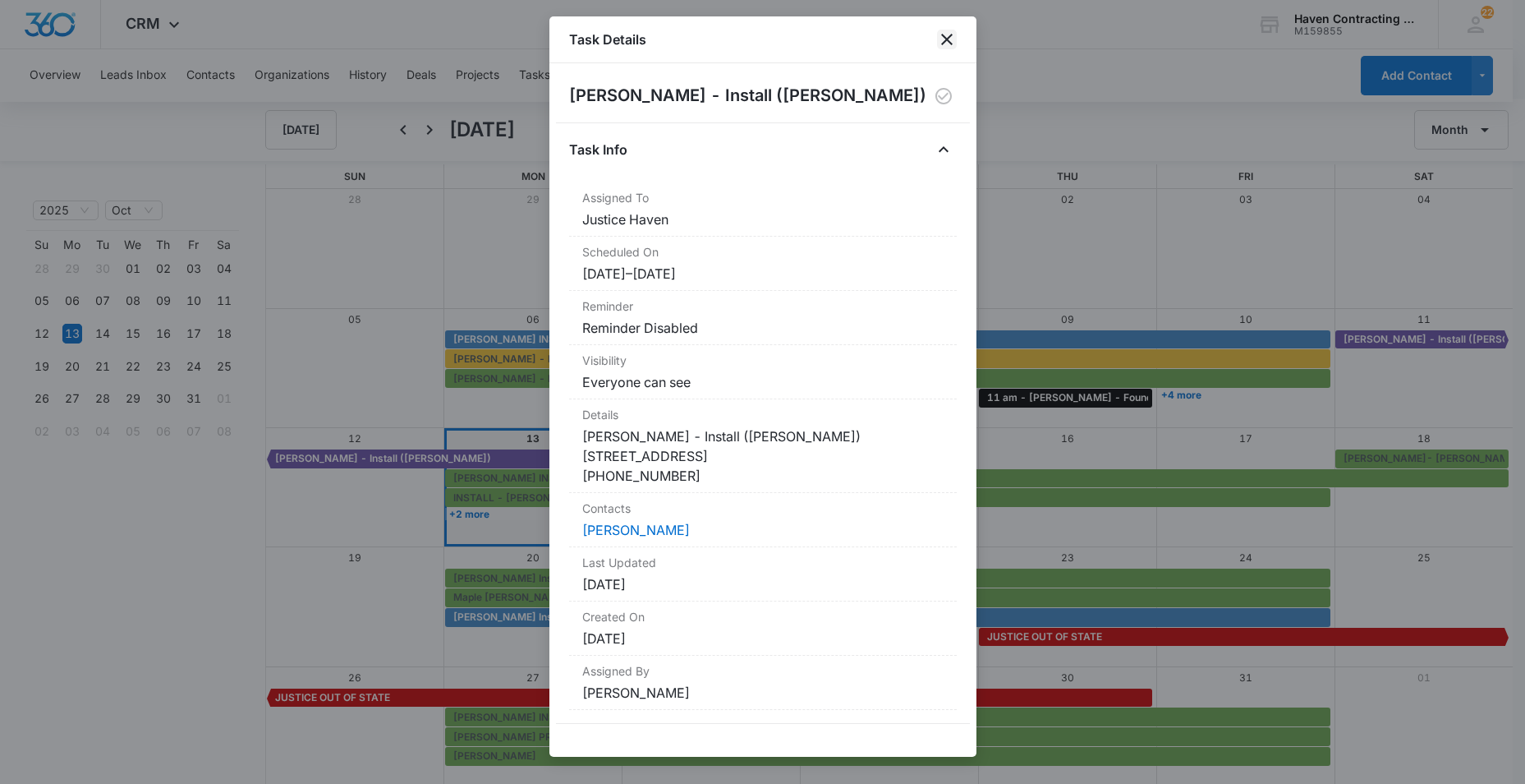
click at [944, 39] on icon "close" at bounding box center [947, 39] width 20 height 20
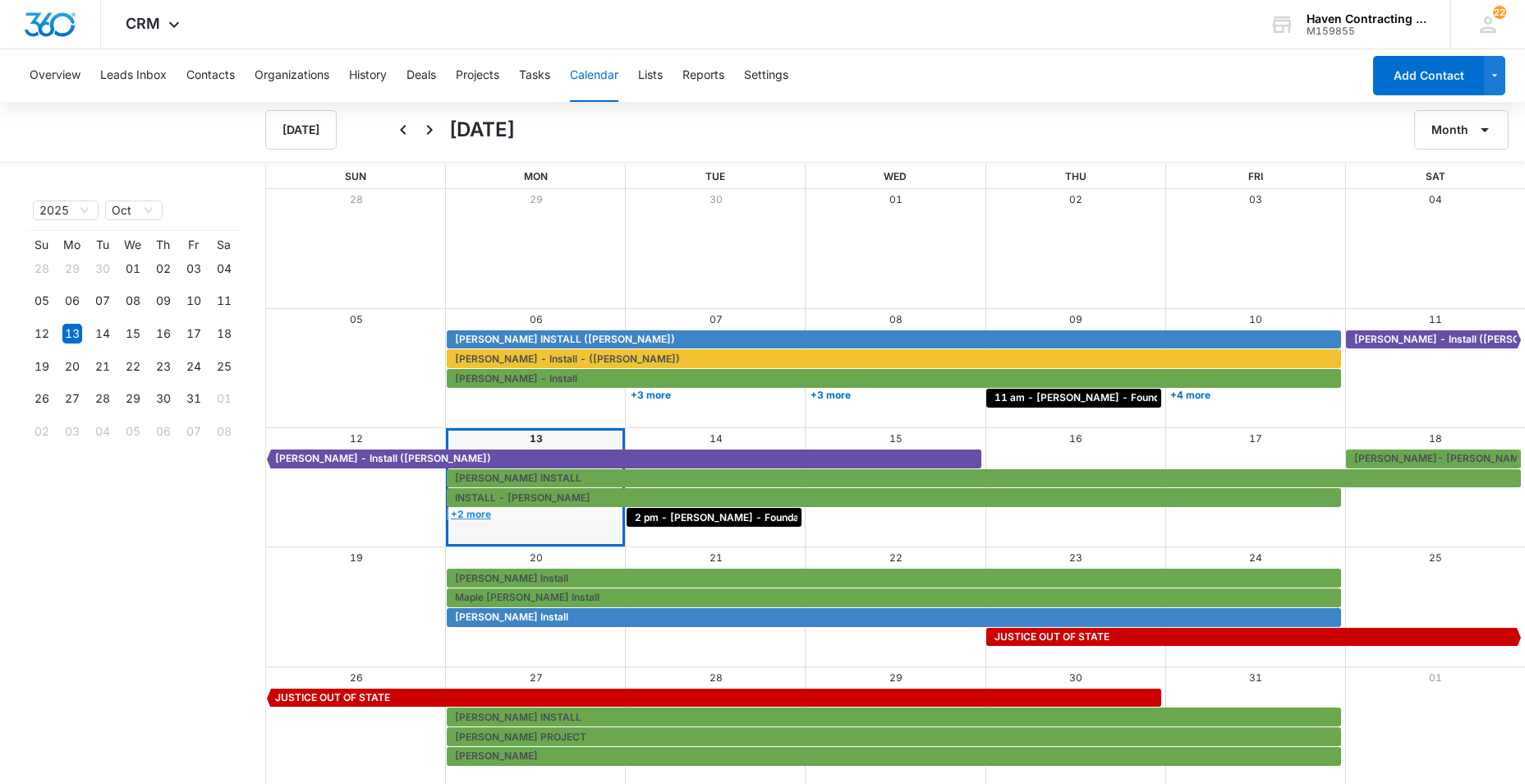
click at [464, 514] on link "+2 more" at bounding box center [534, 513] width 175 height 12
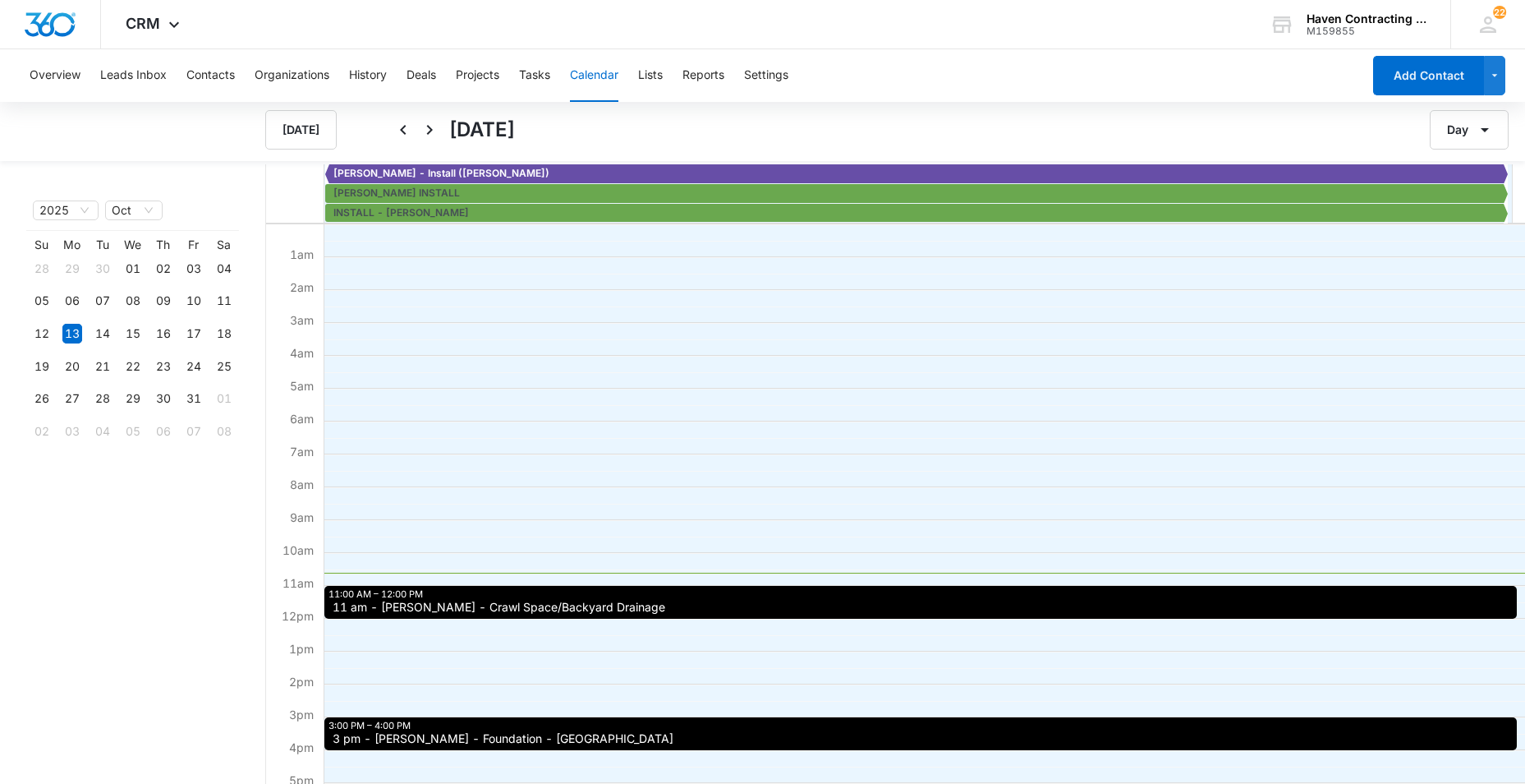
click at [383, 607] on span "11 am - [PERSON_NAME] - Crawl Space/Backyard Drainage" at bounding box center [499, 606] width 333 height 11
